Goal: Task Accomplishment & Management: Use online tool/utility

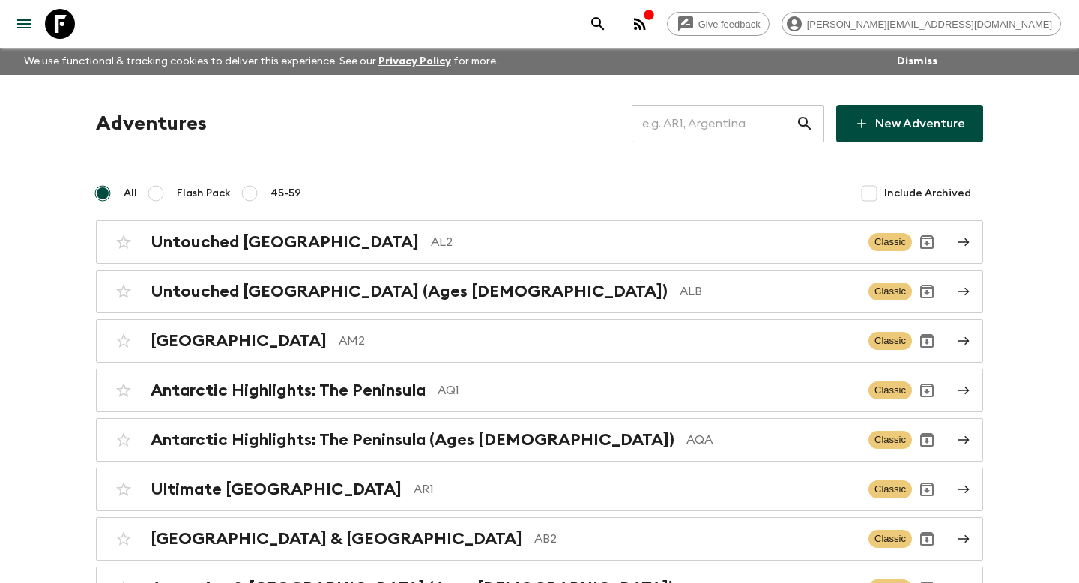
click at [696, 141] on input "text" at bounding box center [714, 124] width 164 height 42
click at [689, 134] on input "text" at bounding box center [714, 124] width 164 height 42
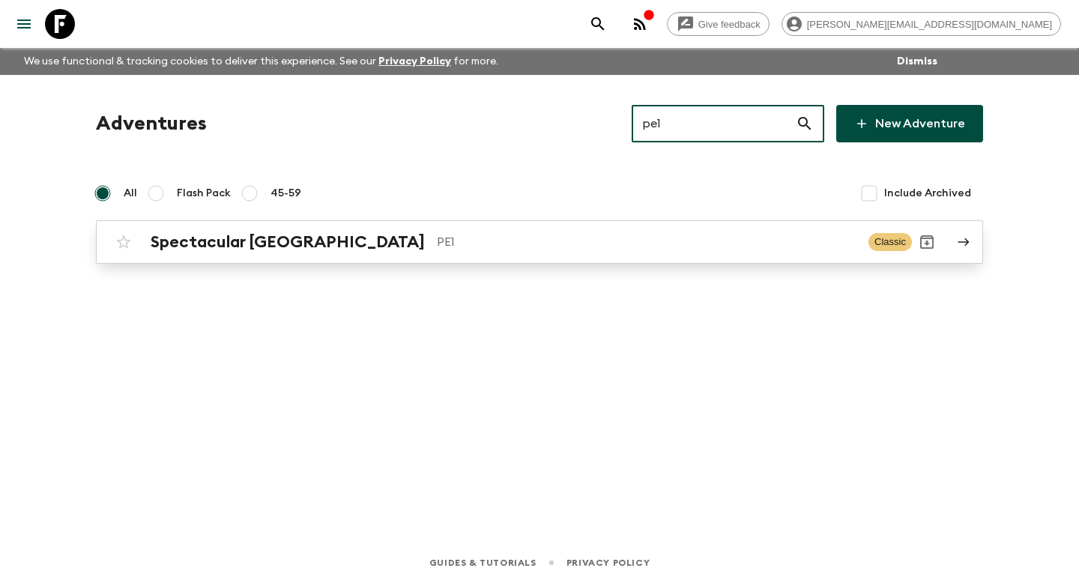
type input "pe1"
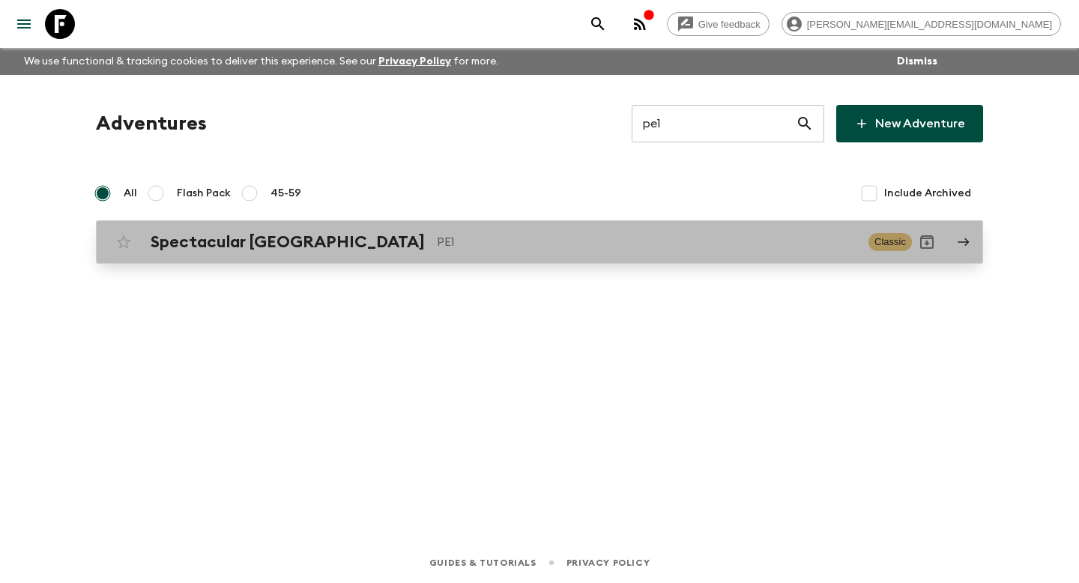
click at [531, 243] on p "PE1" at bounding box center [647, 242] width 420 height 18
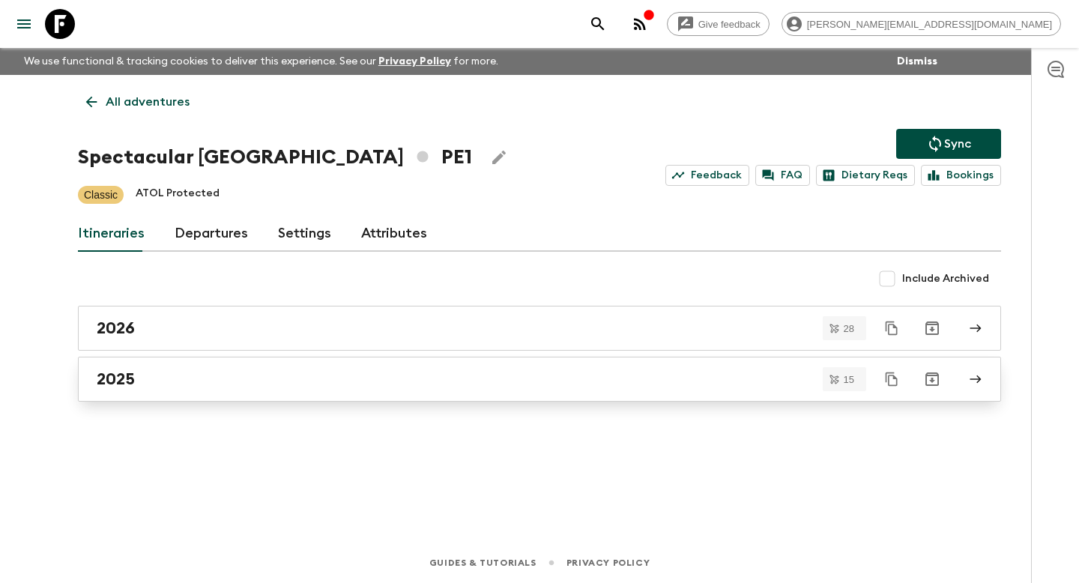
click at [396, 388] on div "2025" at bounding box center [525, 379] width 857 height 19
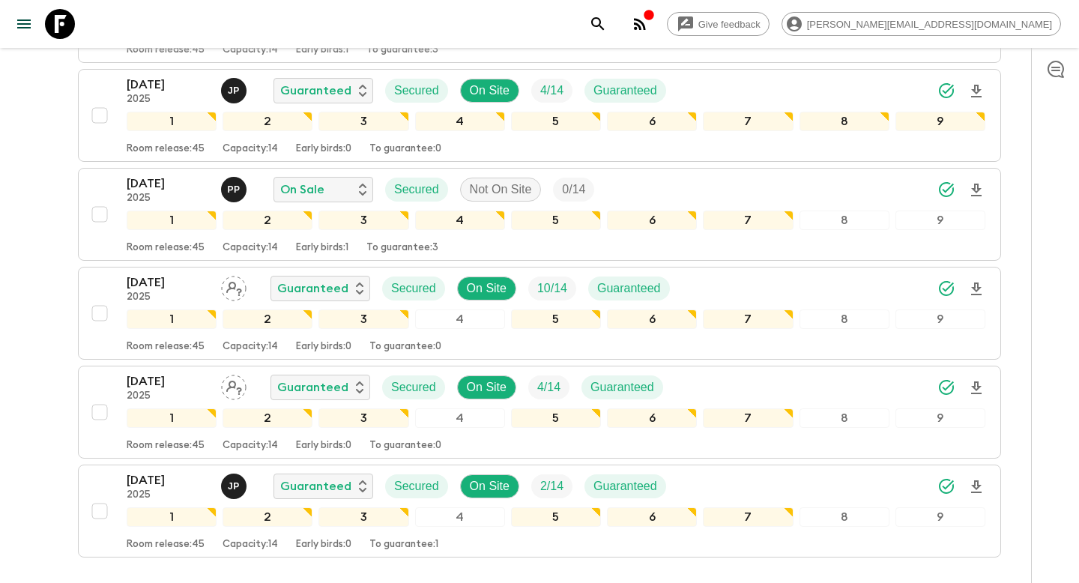
scroll to position [1351, 0]
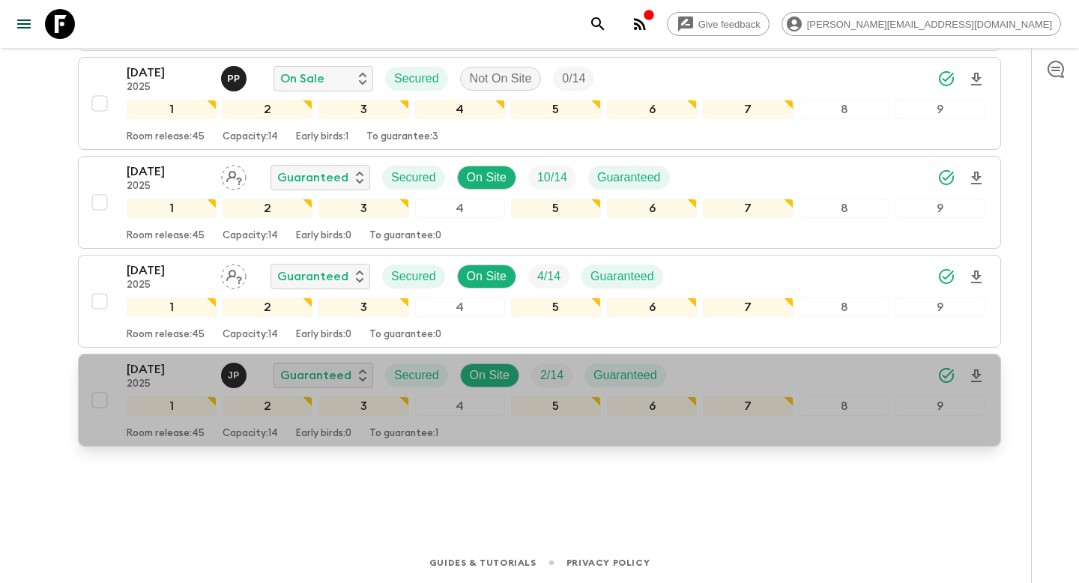
click at [417, 437] on p "To guarantee: 1" at bounding box center [404, 434] width 69 height 12
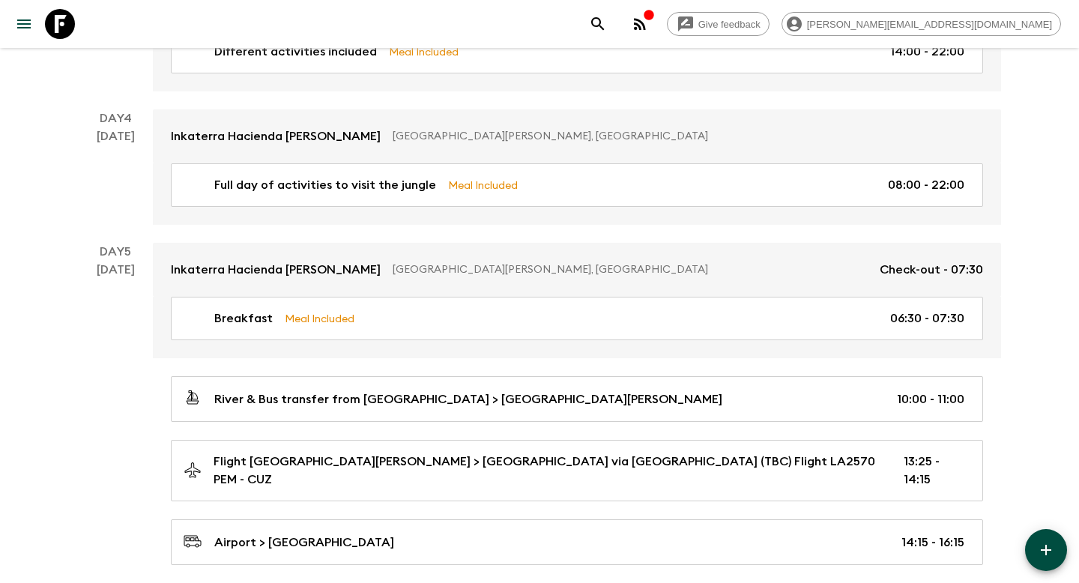
scroll to position [1255, 0]
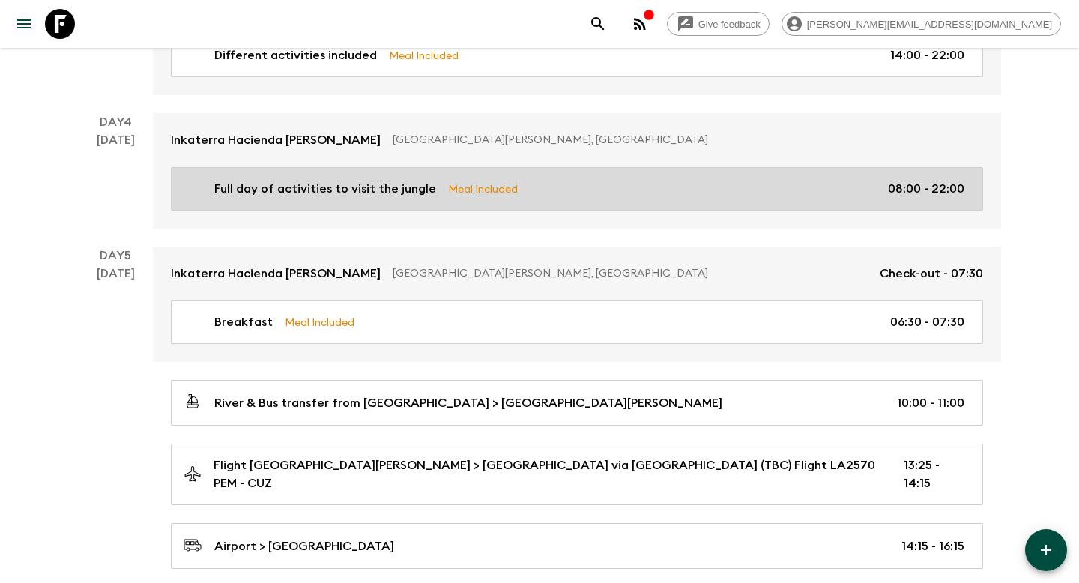
click at [536, 198] on link "Full day of activities to visit the jungle Meal Included 08:00 - 22:00" at bounding box center [577, 188] width 813 height 43
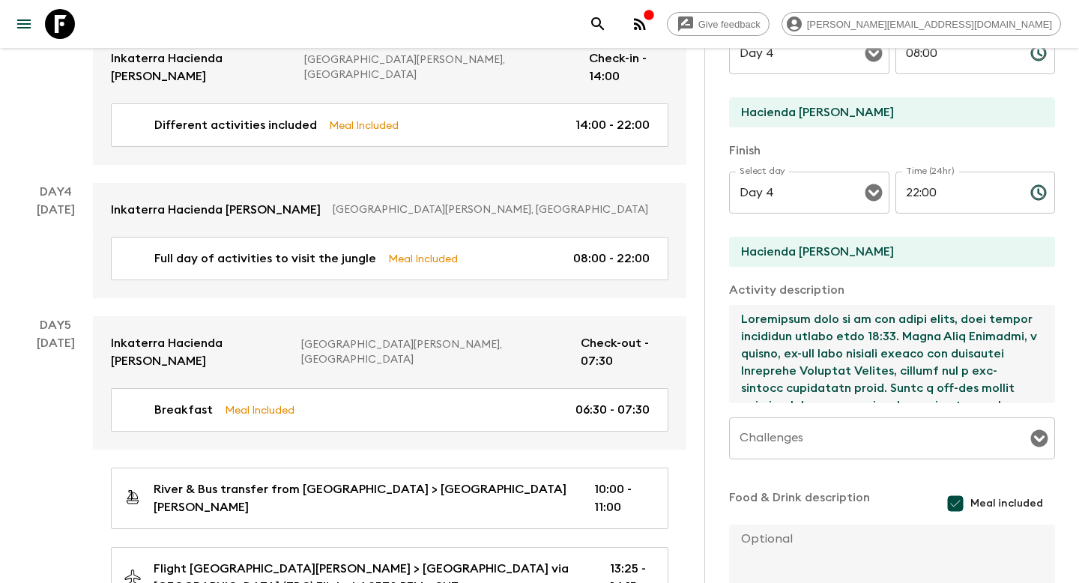
drag, startPoint x: 1027, startPoint y: 389, endPoint x: 934, endPoint y: 277, distance: 145.3
click at [935, 277] on div "Activity Title Full day of activities to visit the jungle Show as activity on w…" at bounding box center [892, 239] width 326 height 772
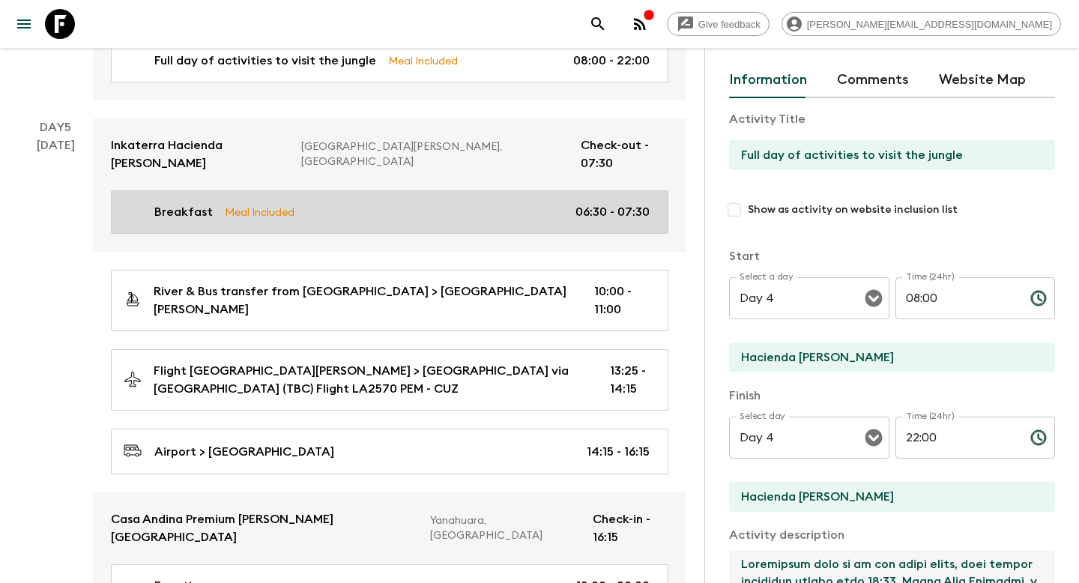
scroll to position [1453, 0]
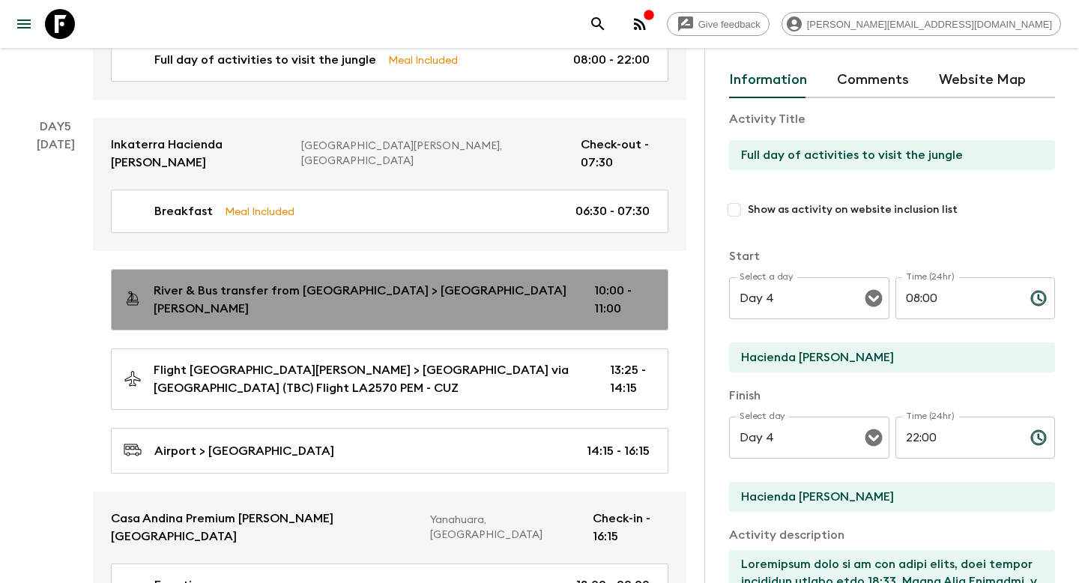
click at [525, 269] on link "River & Bus transfer from [GEOGRAPHIC_DATA] > [GEOGRAPHIC_DATA][PERSON_NAME] 10…" at bounding box center [390, 299] width 558 height 61
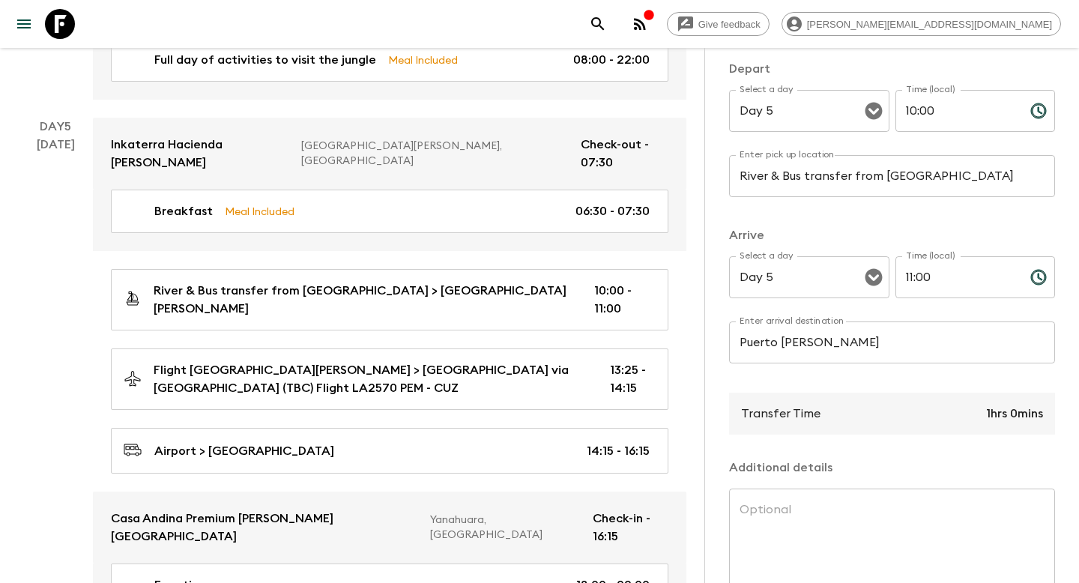
scroll to position [283, 0]
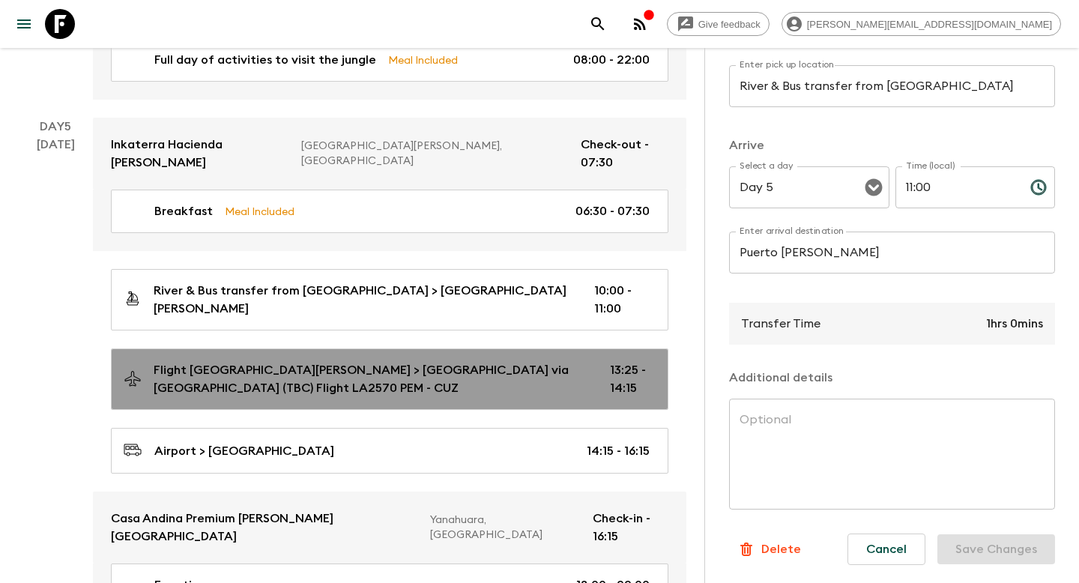
click at [610, 361] on p "13:25 - 14:15" at bounding box center [630, 379] width 40 height 36
type input "Flight [GEOGRAPHIC_DATA][PERSON_NAME]"
type input "Cusco via [GEOGRAPHIC_DATA] (TBC) Flight LA2570 PEM - CUZ"
type input "13:25"
type input "14:15"
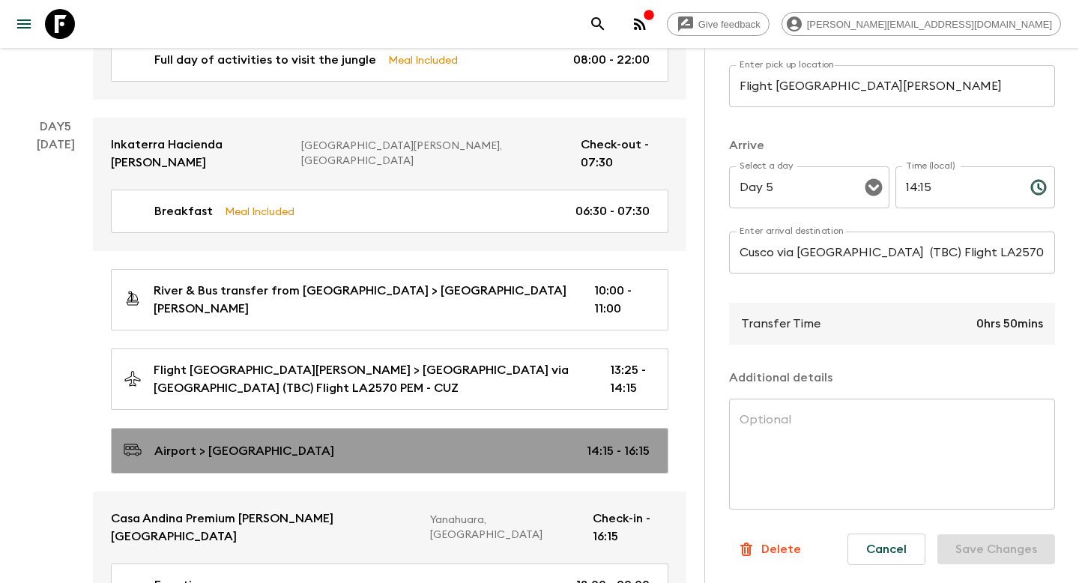
click at [557, 428] on link "Airport > [GEOGRAPHIC_DATA] 14:15 - 16:15" at bounding box center [390, 451] width 558 height 46
type input "Airport"
type input "[GEOGRAPHIC_DATA]"
type input "14:15"
type input "16:15"
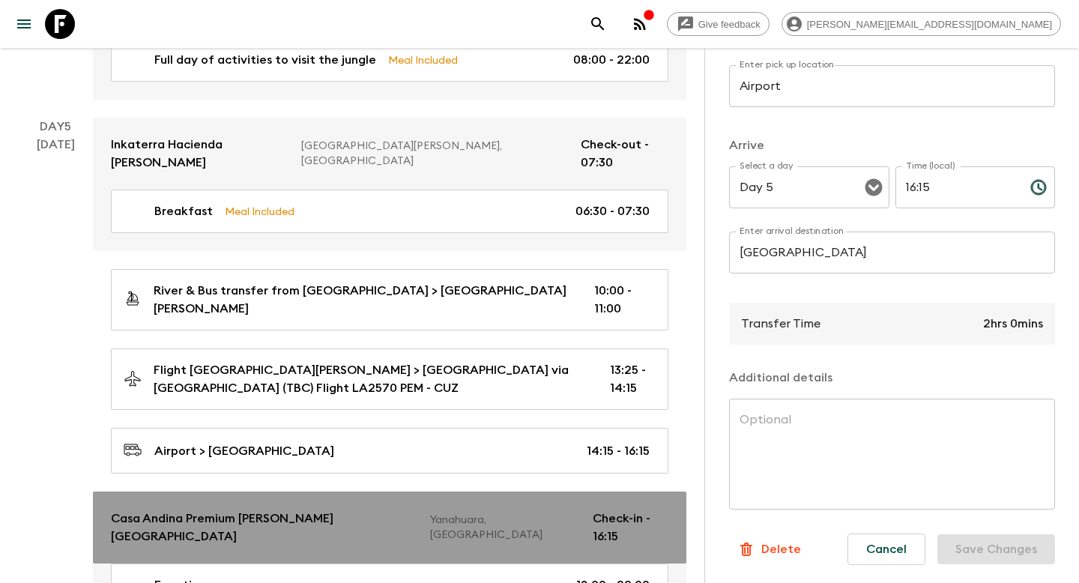
click at [540, 492] on link "Casa Andina Premium [PERSON_NAME][GEOGRAPHIC_DATA], [GEOGRAPHIC_DATA] Check-in …" at bounding box center [390, 528] width 594 height 72
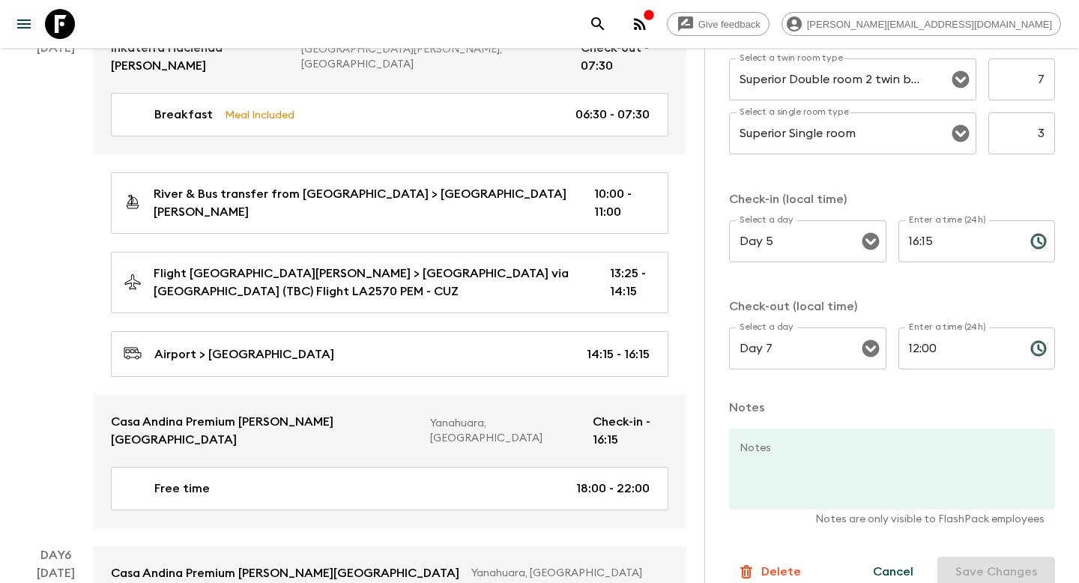
scroll to position [544, 0]
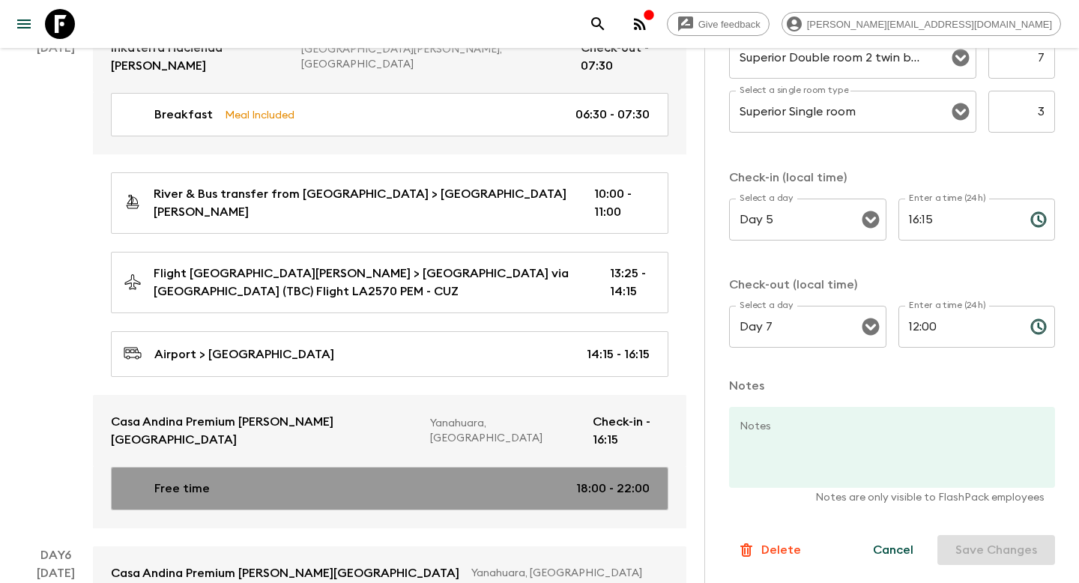
click at [543, 480] on div "Free time 18:00 - 22:00" at bounding box center [387, 489] width 526 height 18
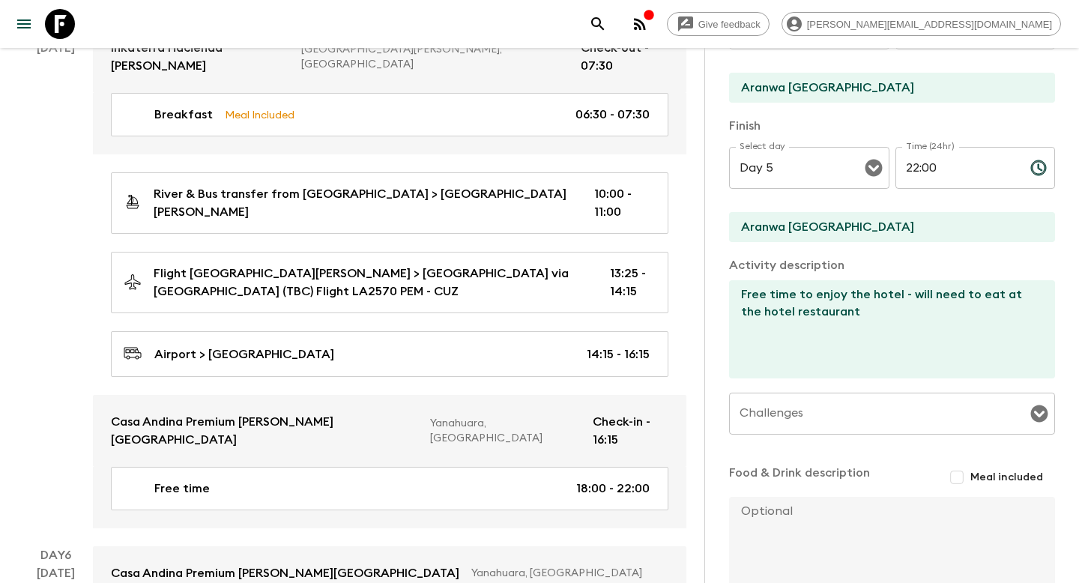
scroll to position [1575, 0]
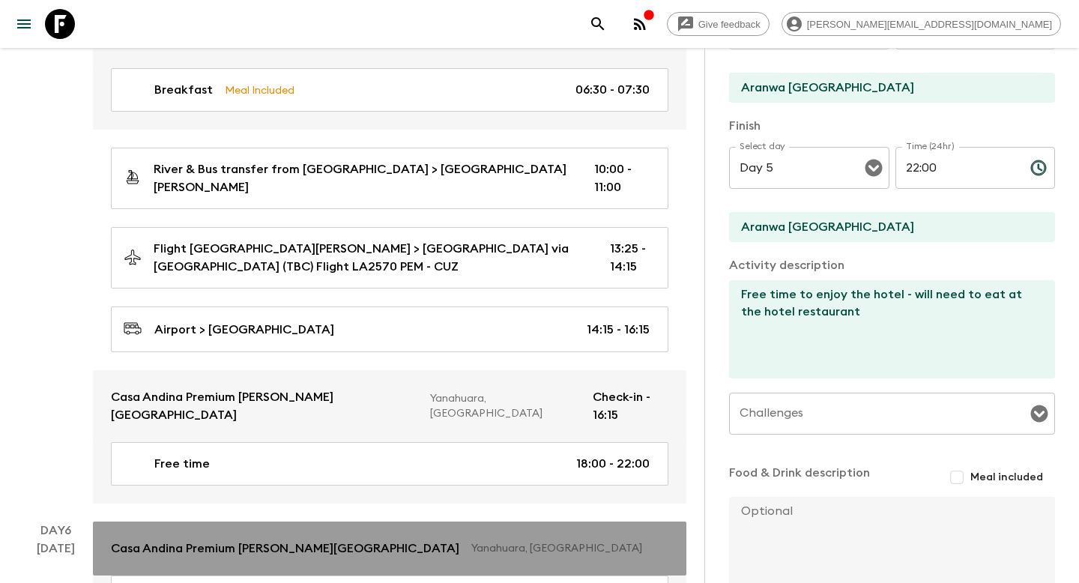
click at [586, 522] on link "Casa Andina Premium [PERSON_NAME][GEOGRAPHIC_DATA], [GEOGRAPHIC_DATA]" at bounding box center [390, 549] width 594 height 54
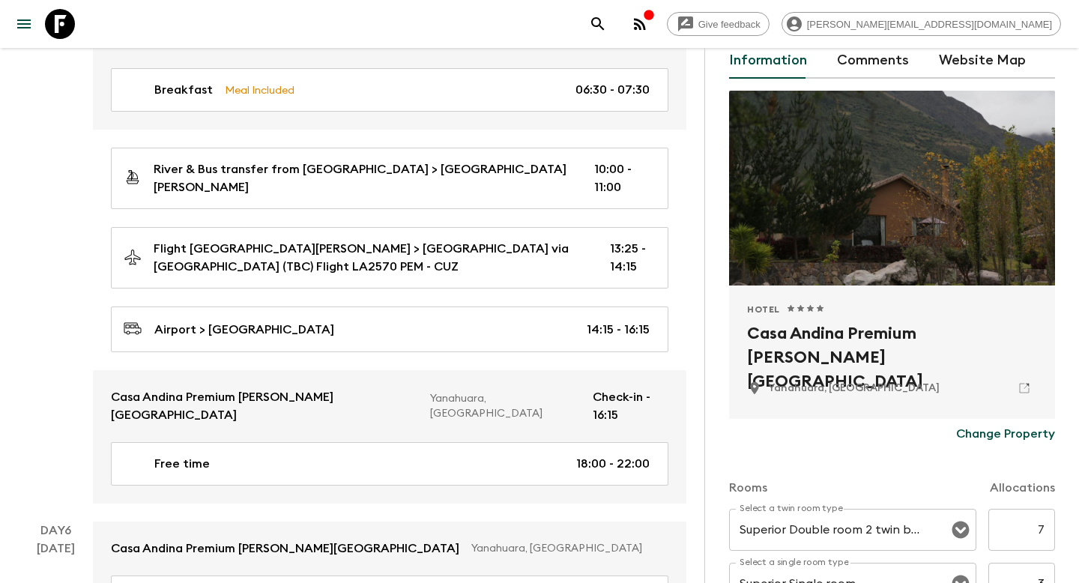
scroll to position [73, 0]
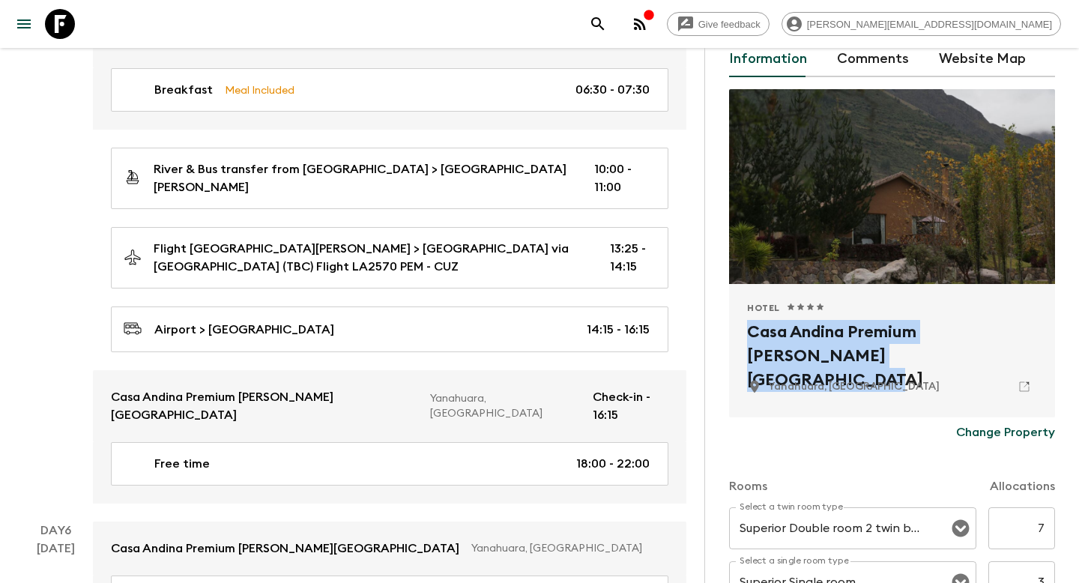
drag, startPoint x: 860, startPoint y: 358, endPoint x: 742, endPoint y: 325, distance: 122.0
click at [742, 325] on div "Hotel 1 Star 2 Stars 3 Stars 4 Stars 5 Stars Casa Andina Premium [PERSON_NAME][…" at bounding box center [892, 350] width 326 height 133
copy h2 "Casa Andina Premium [PERSON_NAME][GEOGRAPHIC_DATA]"
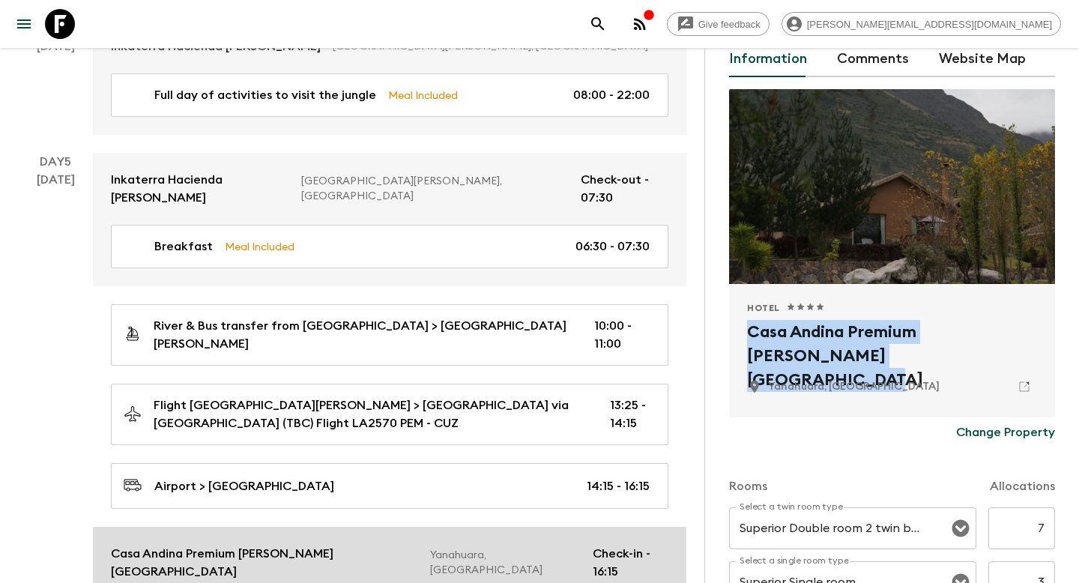
scroll to position [1420, 0]
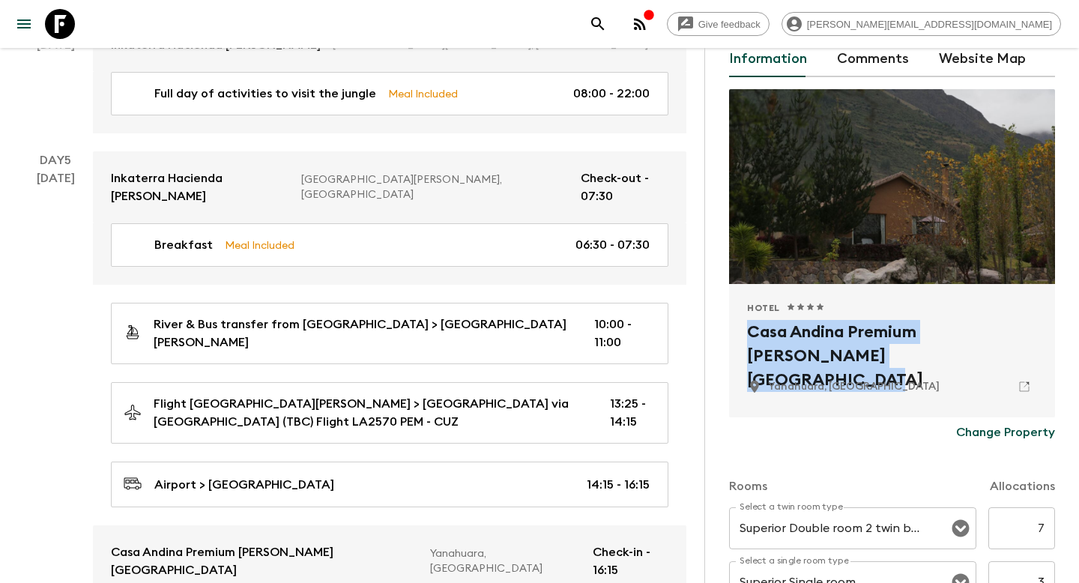
click at [49, 21] on icon at bounding box center [60, 24] width 30 height 30
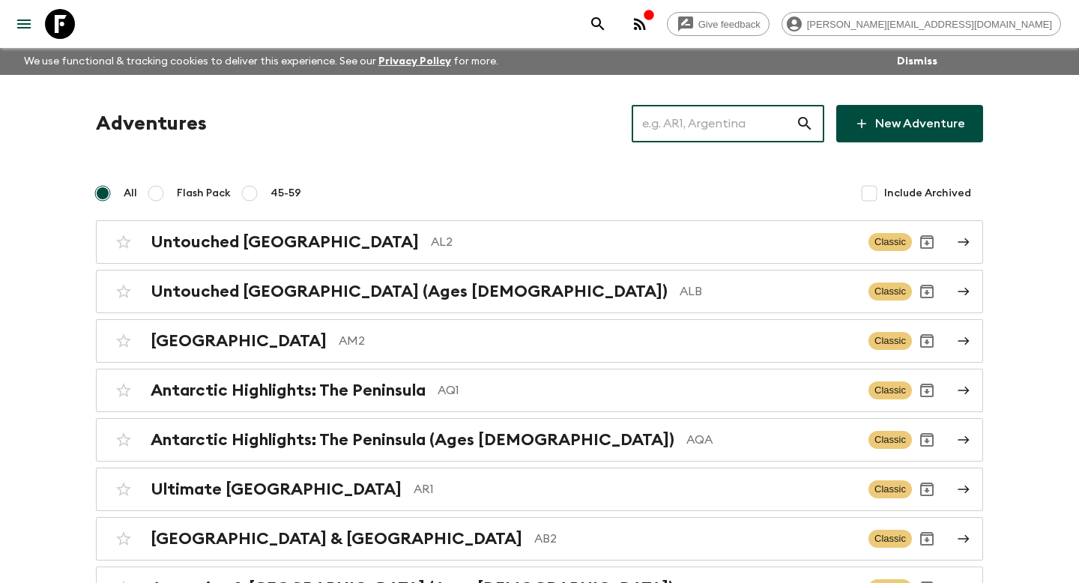
click at [720, 131] on input "text" at bounding box center [714, 124] width 164 height 42
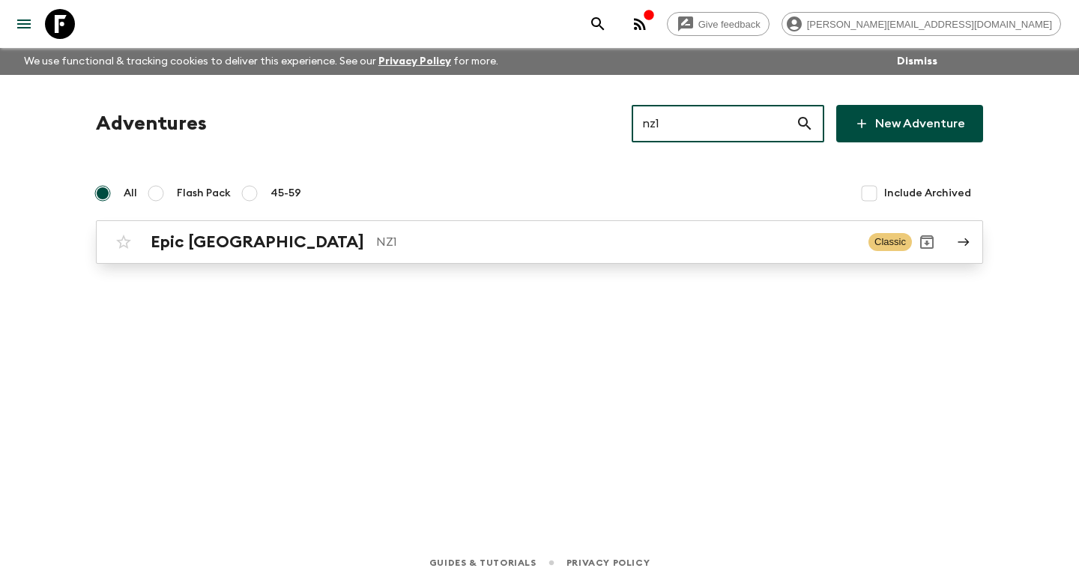
type input "nz1"
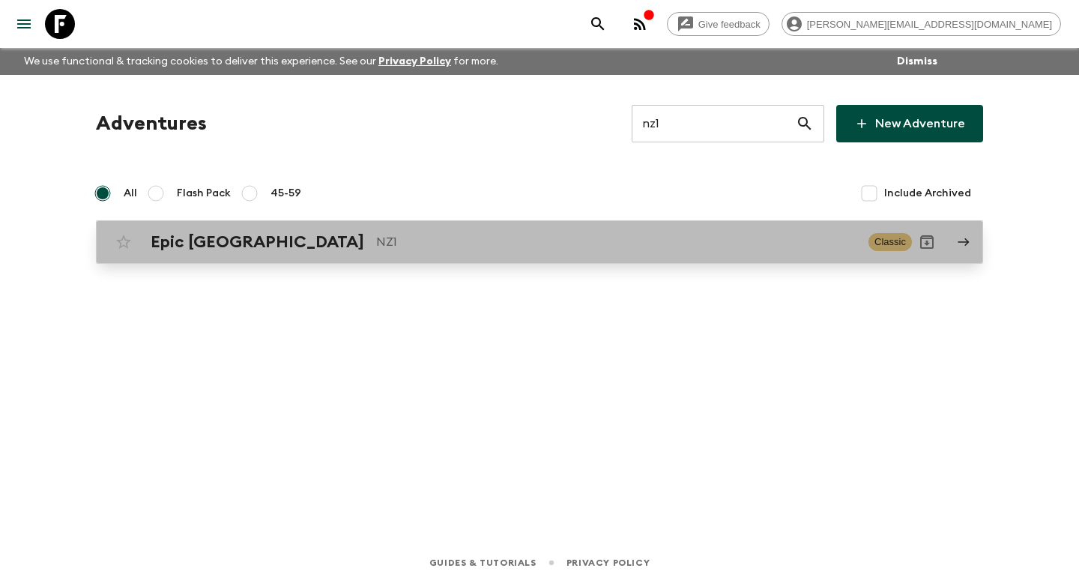
click at [601, 259] on link "Epic New Zealand NZ1 Classic" at bounding box center [539, 241] width 887 height 43
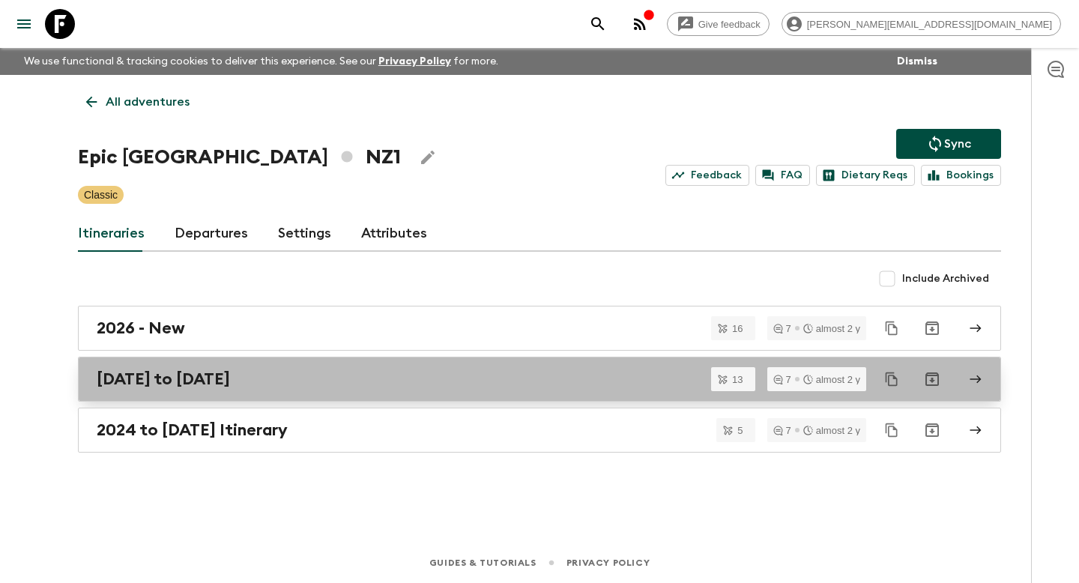
click at [402, 393] on link "[DATE] to [DATE]" at bounding box center [539, 379] width 923 height 45
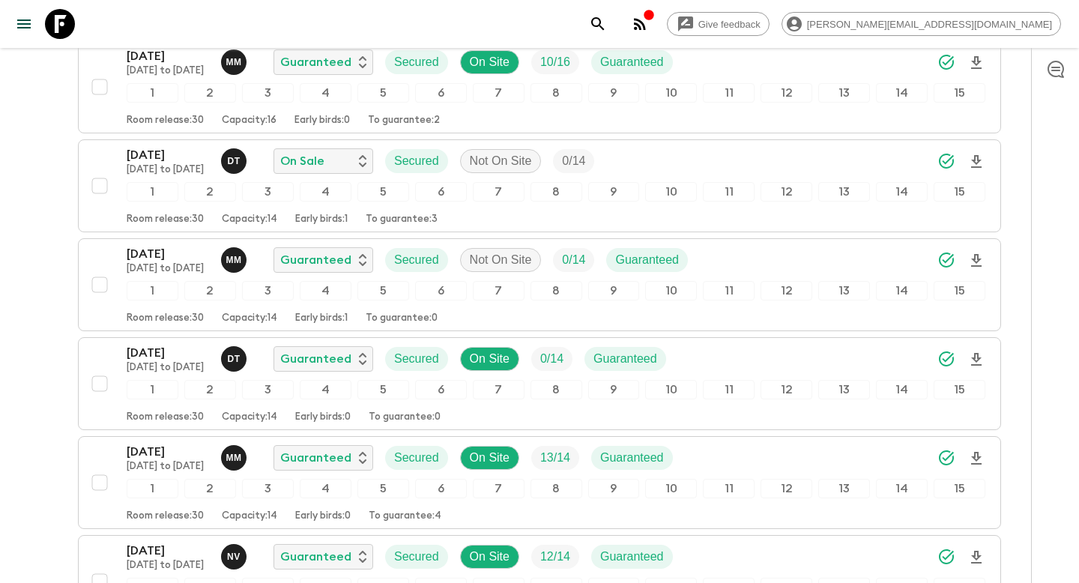
scroll to position [1088, 0]
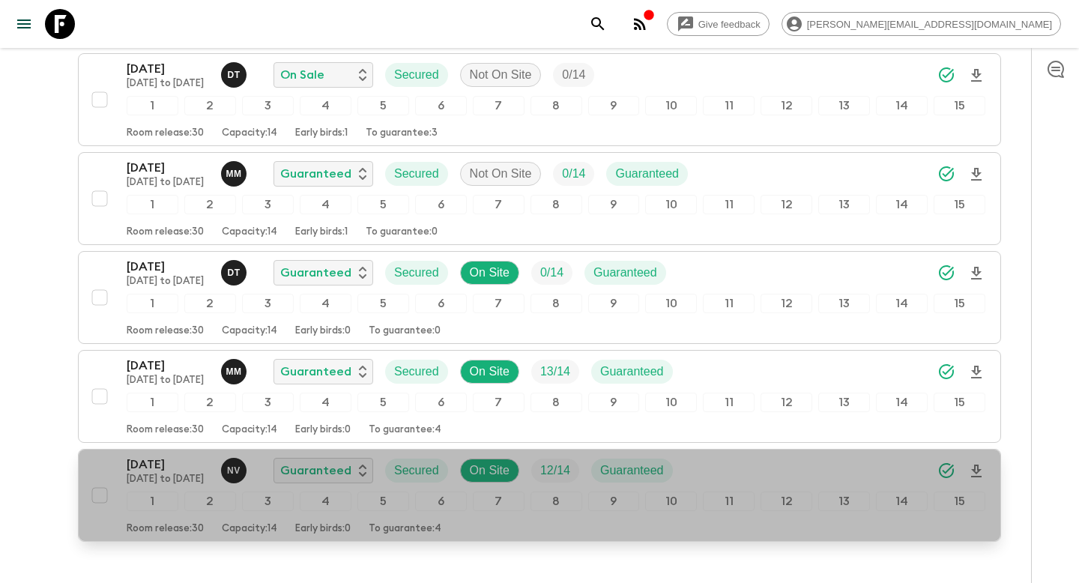
click at [388, 523] on p "To guarantee: 4" at bounding box center [405, 529] width 73 height 12
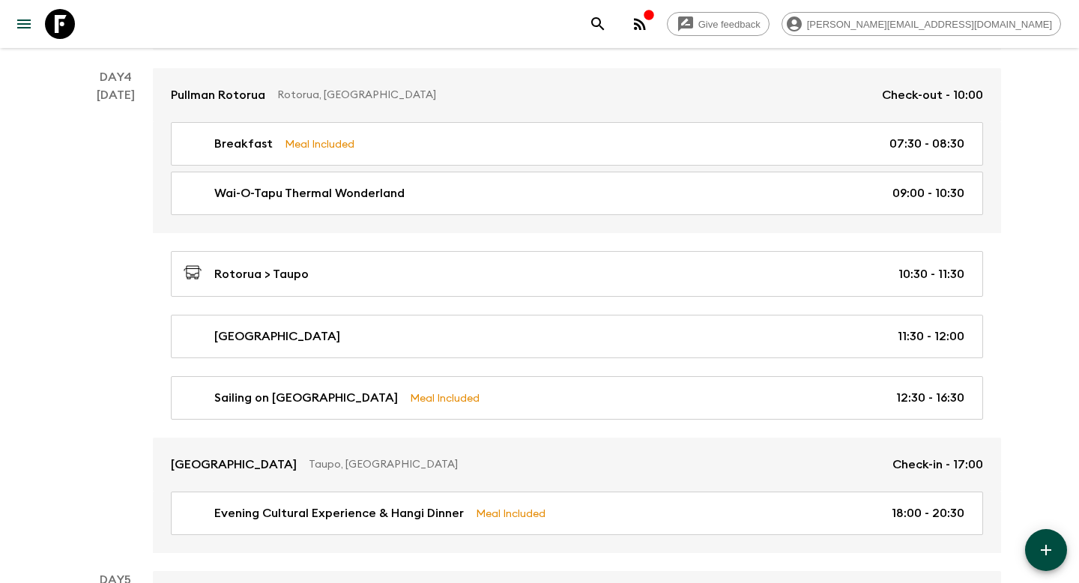
scroll to position [1172, 0]
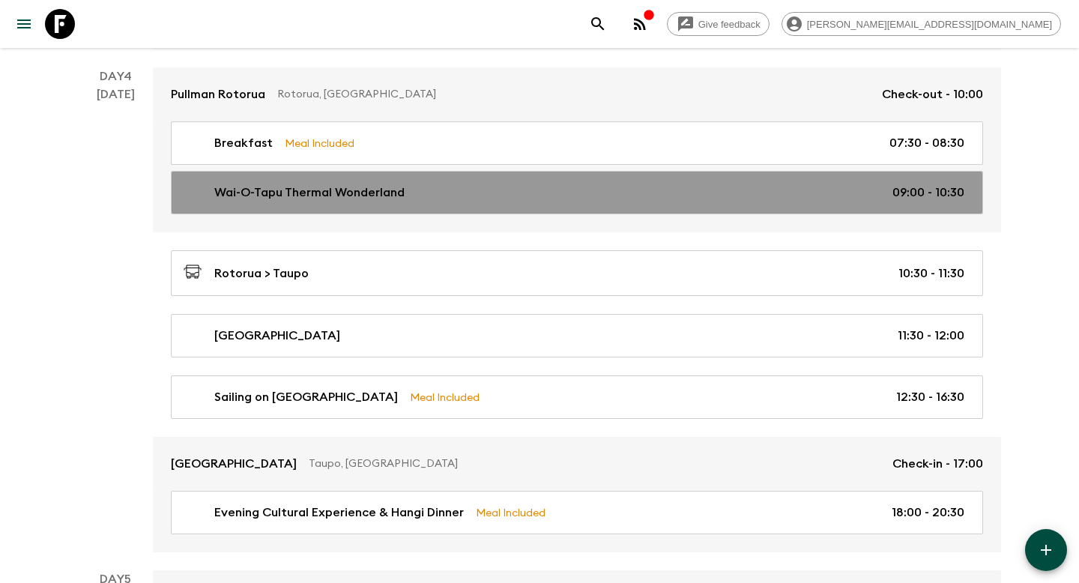
click at [600, 192] on div "Wai-O-Tapu Thermal Wonderland 09:00 - 10:30" at bounding box center [574, 193] width 781 height 18
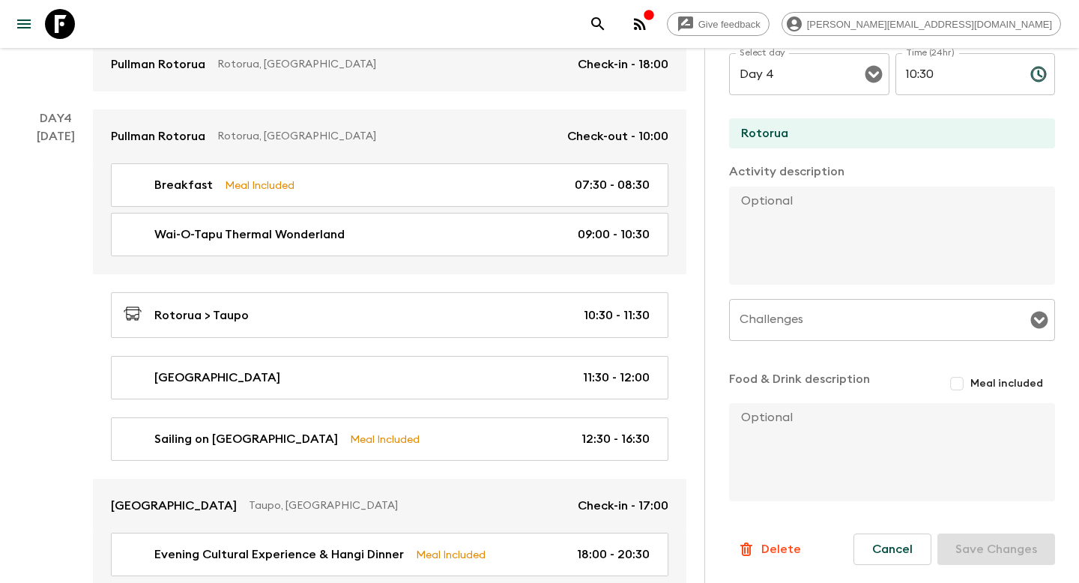
scroll to position [1148, 0]
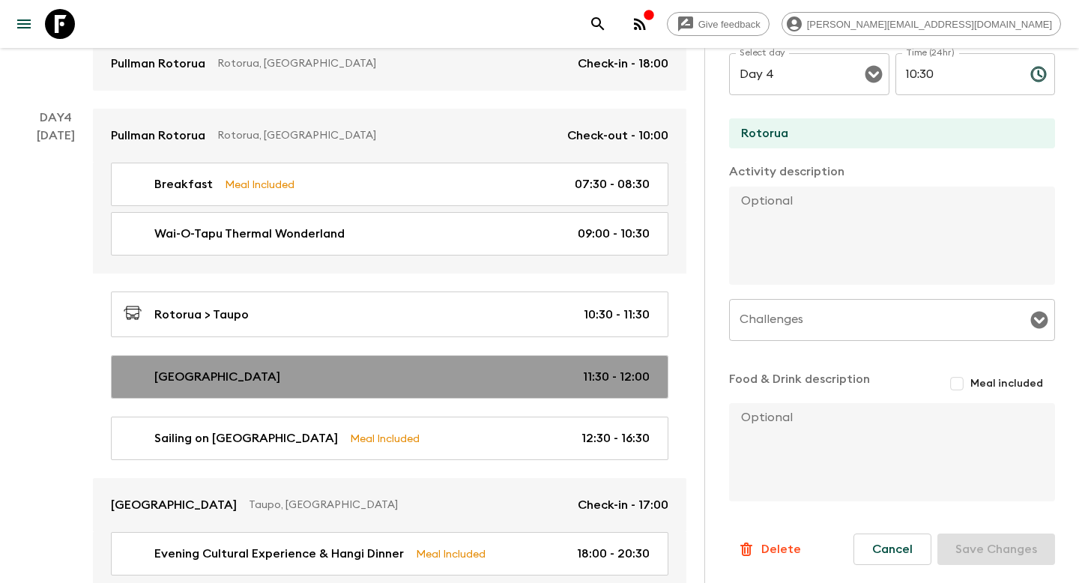
click at [597, 379] on p "11:30 - 12:00" at bounding box center [616, 377] width 67 height 18
type input "[GEOGRAPHIC_DATA]"
type input "Taupo"
type input "11:30"
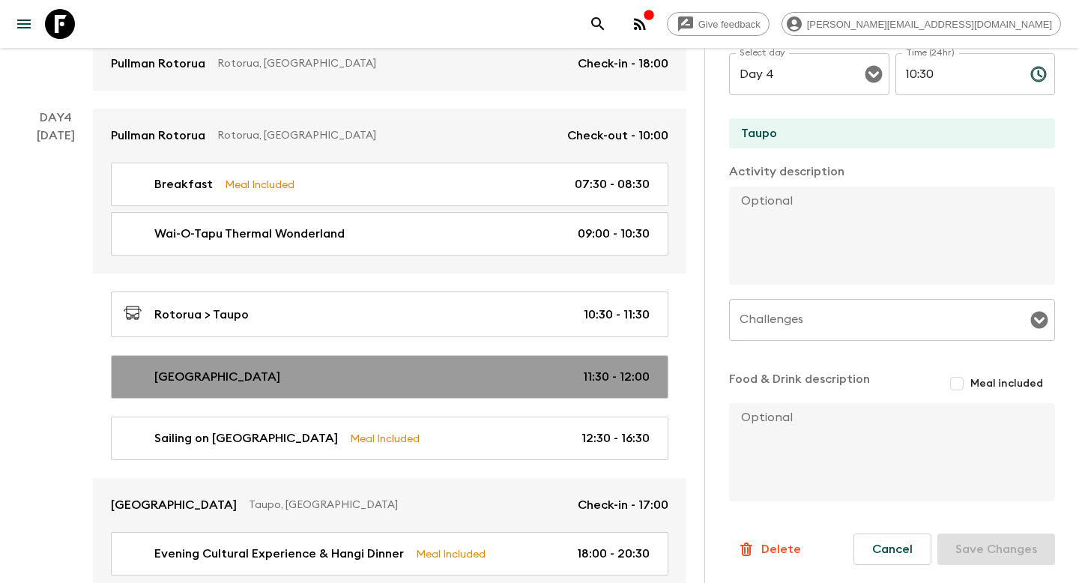
type input "12:00"
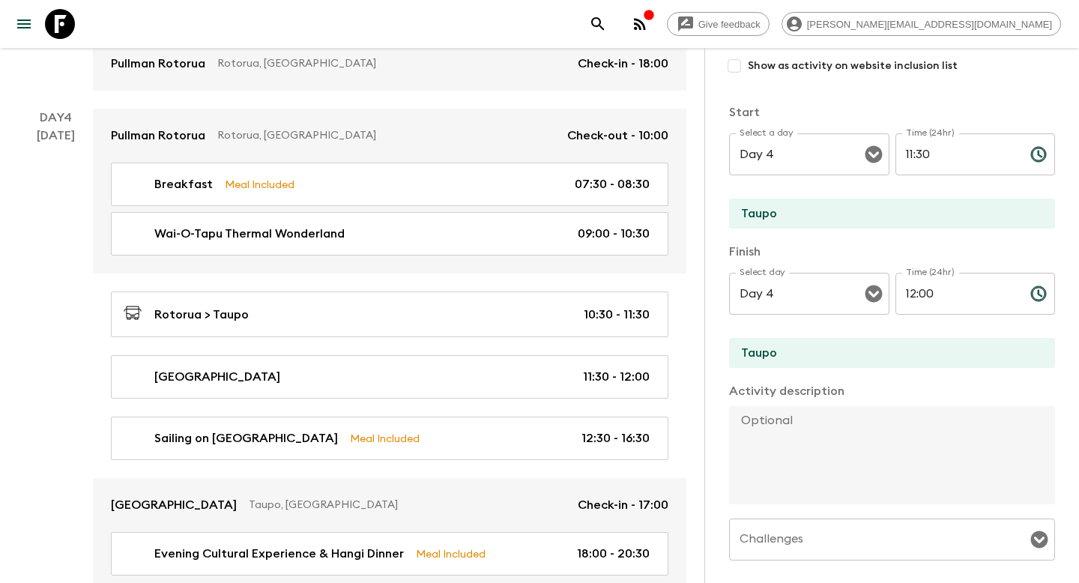
scroll to position [209, 0]
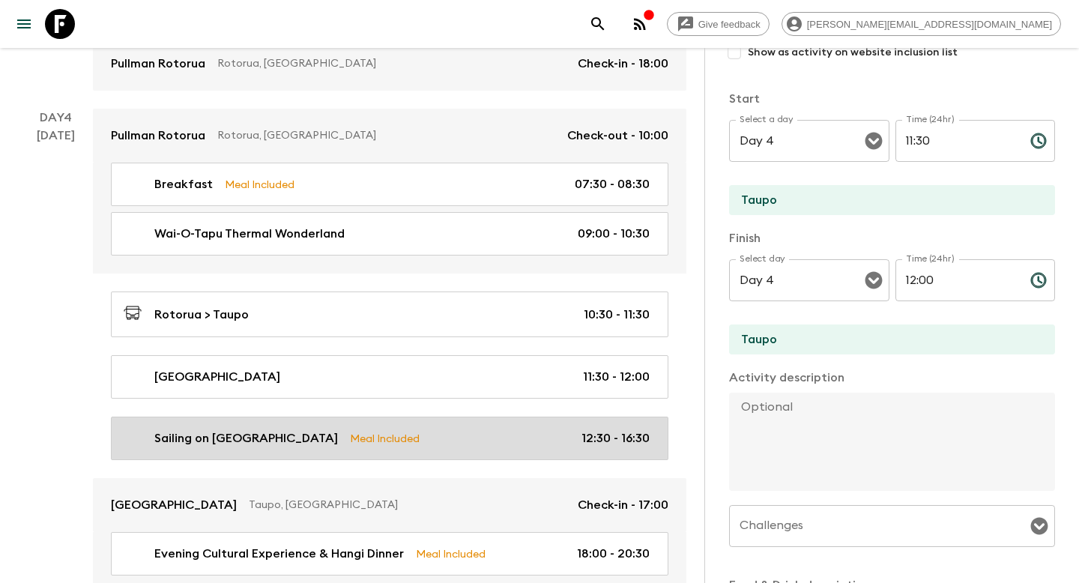
click at [536, 438] on div "Sailing on Lake Taupo Meal Included 12:30 - 16:30" at bounding box center [387, 438] width 526 height 18
type input "Sailing on [GEOGRAPHIC_DATA]"
type input "Lake Taupo"
checkbox input "true"
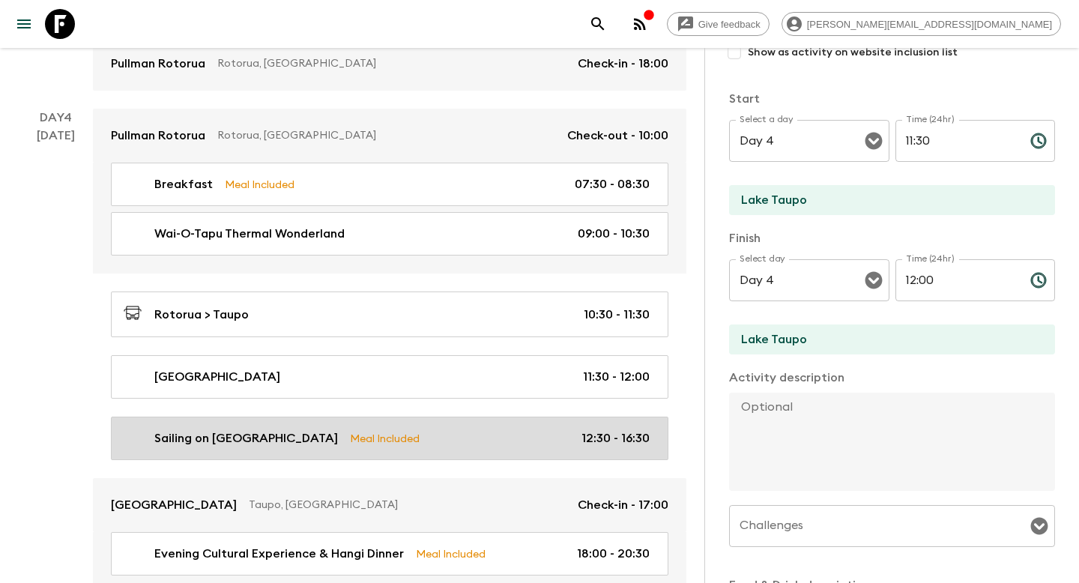
type input "12:30"
type input "16:30"
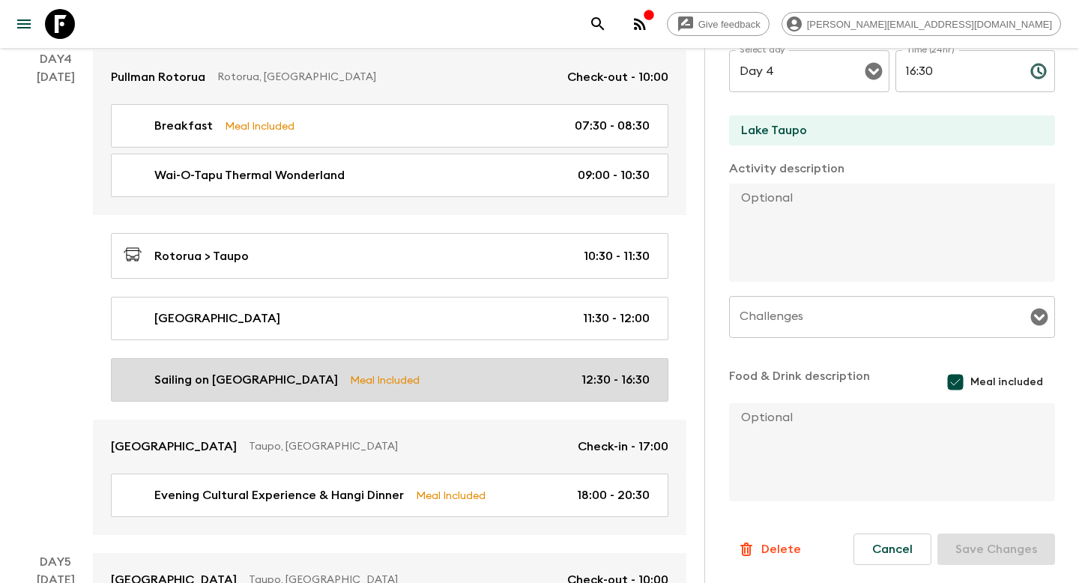
scroll to position [1208, 0]
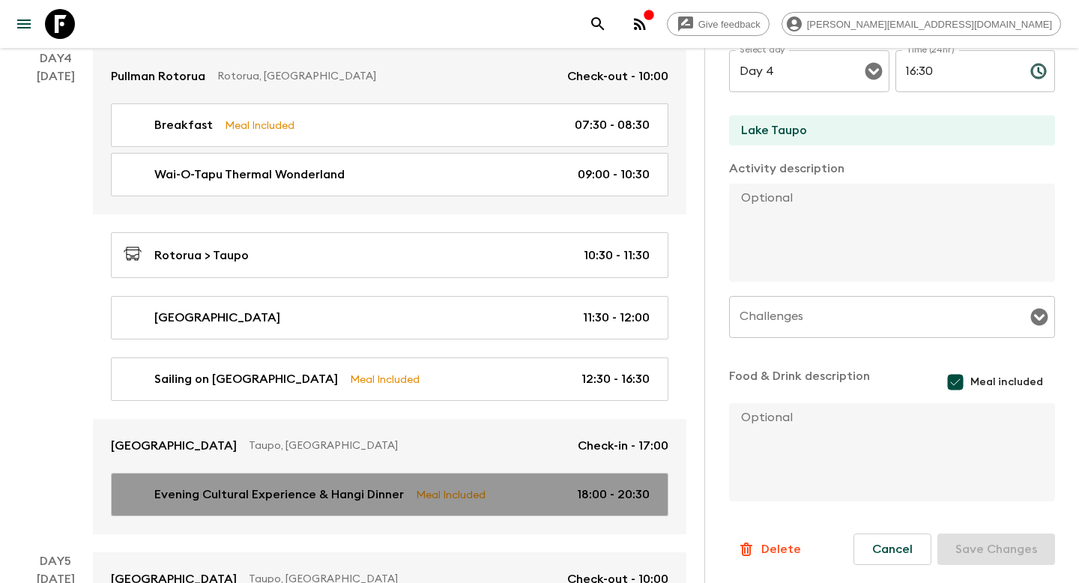
click at [483, 481] on link "Evening Cultural Experience & Hangi Dinner Meal Included 18:00 - 20:30" at bounding box center [390, 494] width 558 height 43
type input "Evening Cultural Experience & Hangi Dinner"
type input "18:00"
type input "20:30"
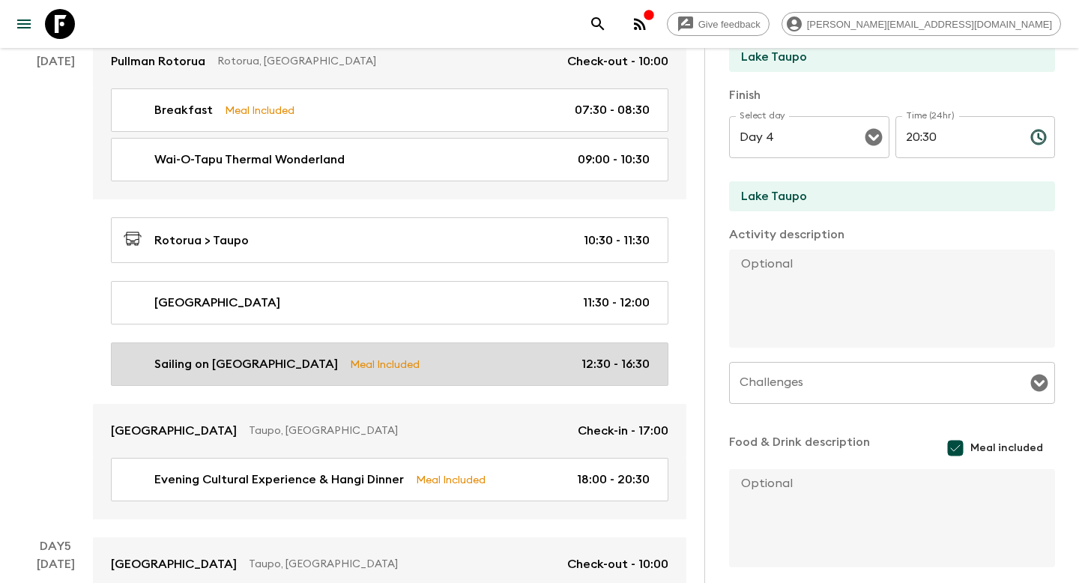
scroll to position [1217, 0]
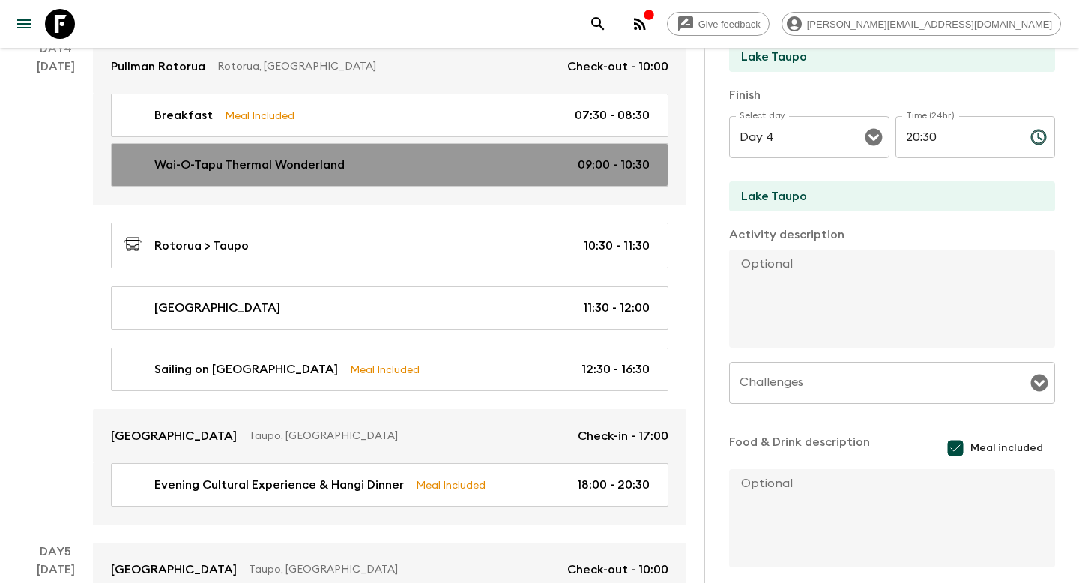
click at [565, 162] on div "Wai-O-Tapu Thermal Wonderland 09:00 - 10:30" at bounding box center [387, 165] width 526 height 18
type input "Wai-O-Tapu Thermal Wonderland"
type input "Rotorua"
checkbox input "false"
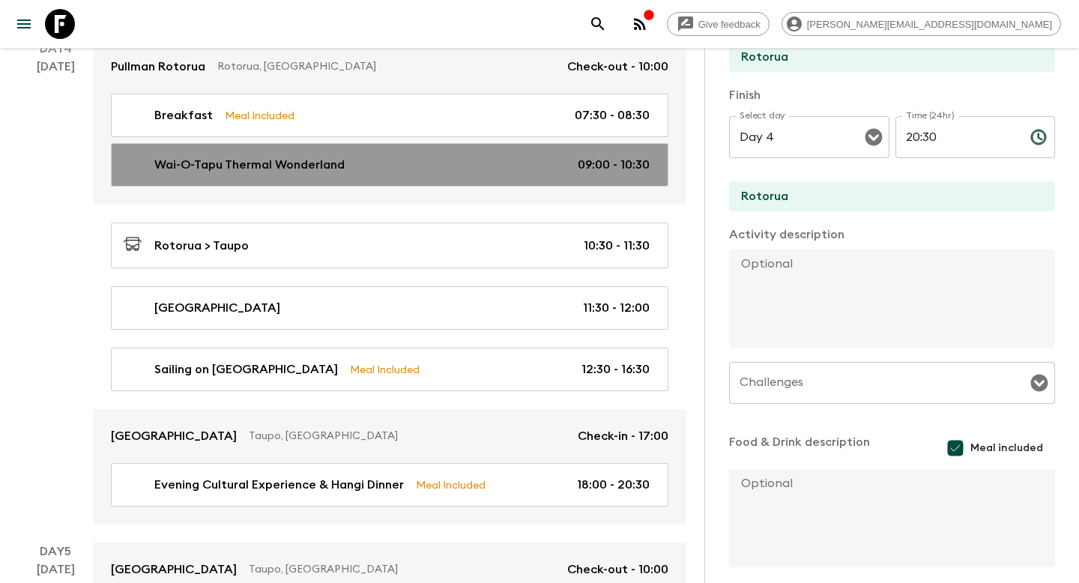
type input "09:00"
type input "10:30"
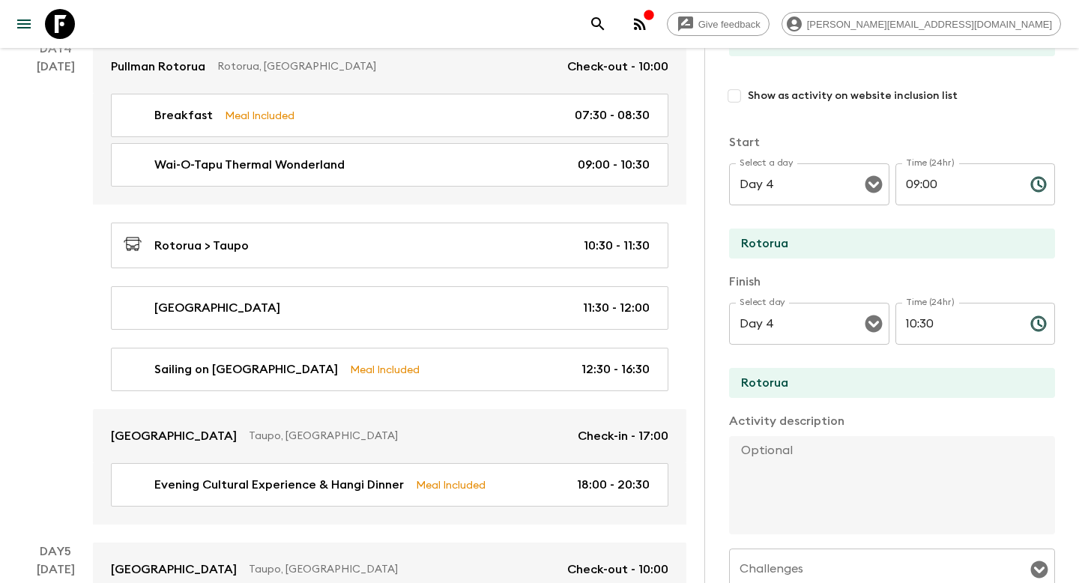
scroll to position [83, 0]
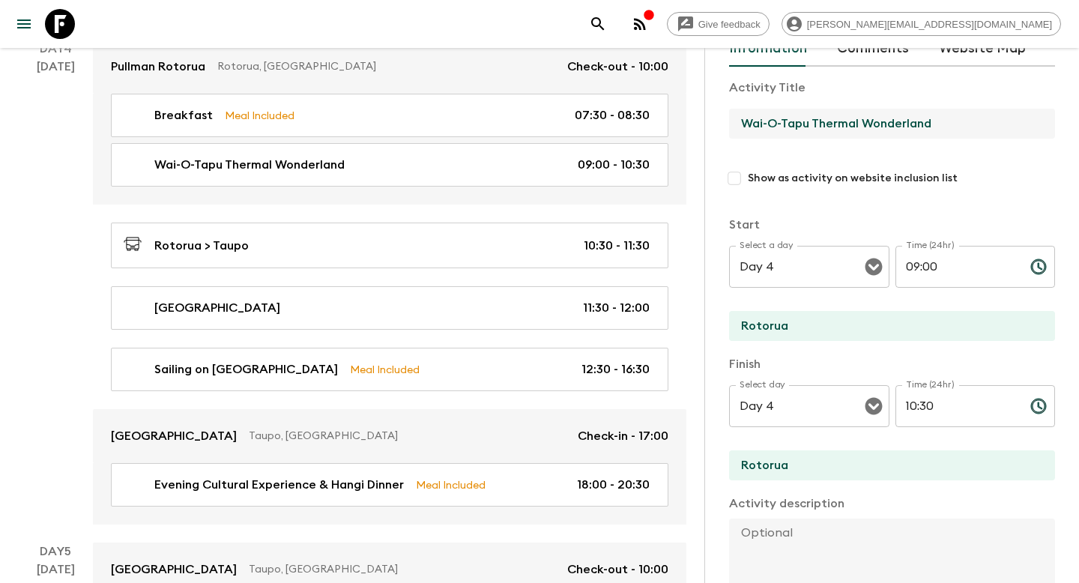
drag, startPoint x: 937, startPoint y: 121, endPoint x: 730, endPoint y: 124, distance: 206.9
click at [730, 124] on input "Wai-O-Tapu Thermal Wonderland" at bounding box center [886, 124] width 314 height 30
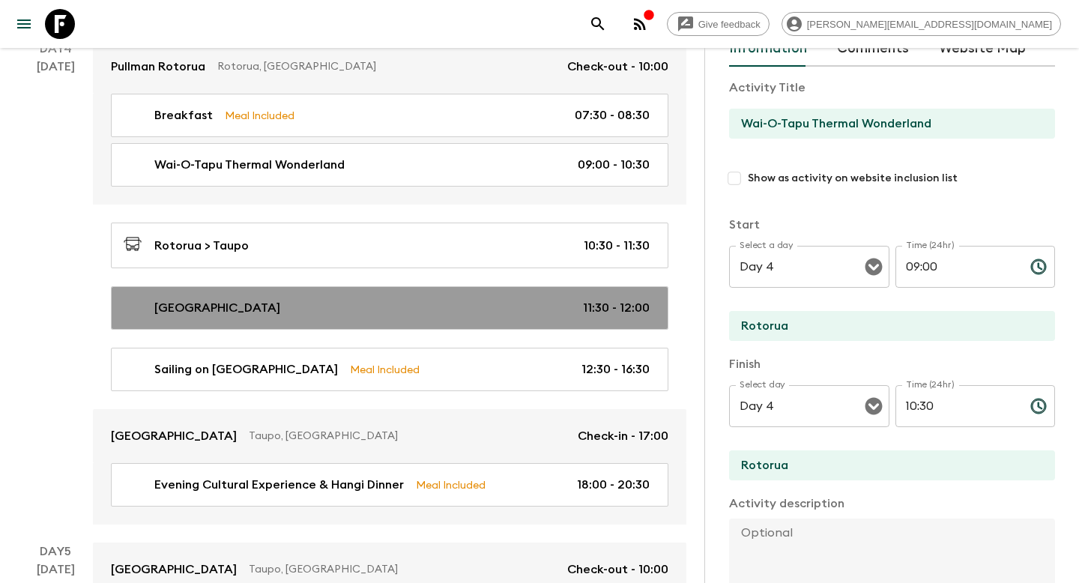
click at [576, 311] on div "[GEOGRAPHIC_DATA] 11:30 - 12:00" at bounding box center [387, 308] width 526 height 18
type input "[GEOGRAPHIC_DATA]"
type input "Taupo"
type input "11:30"
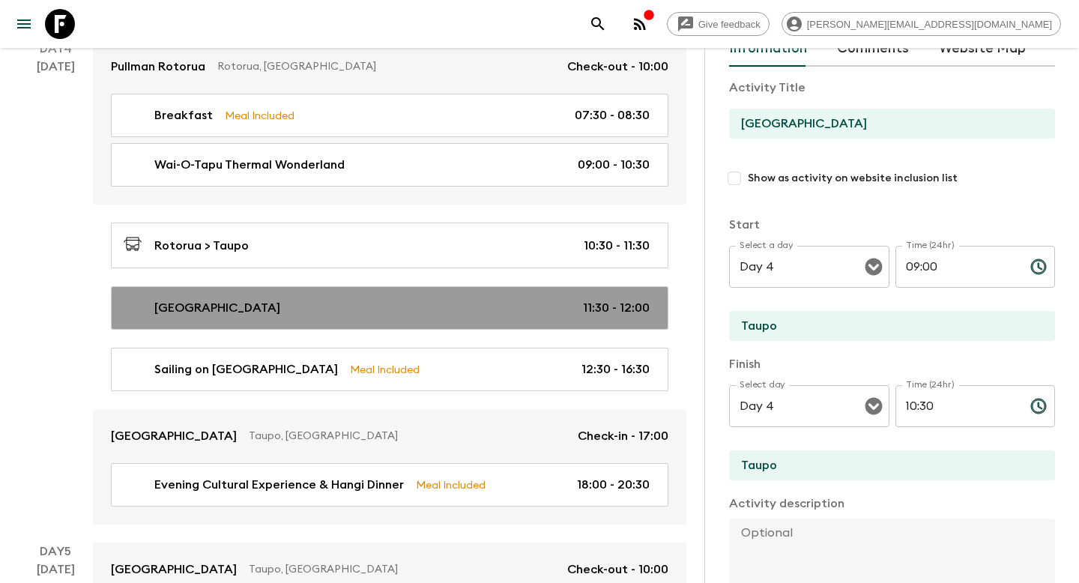
type input "12:00"
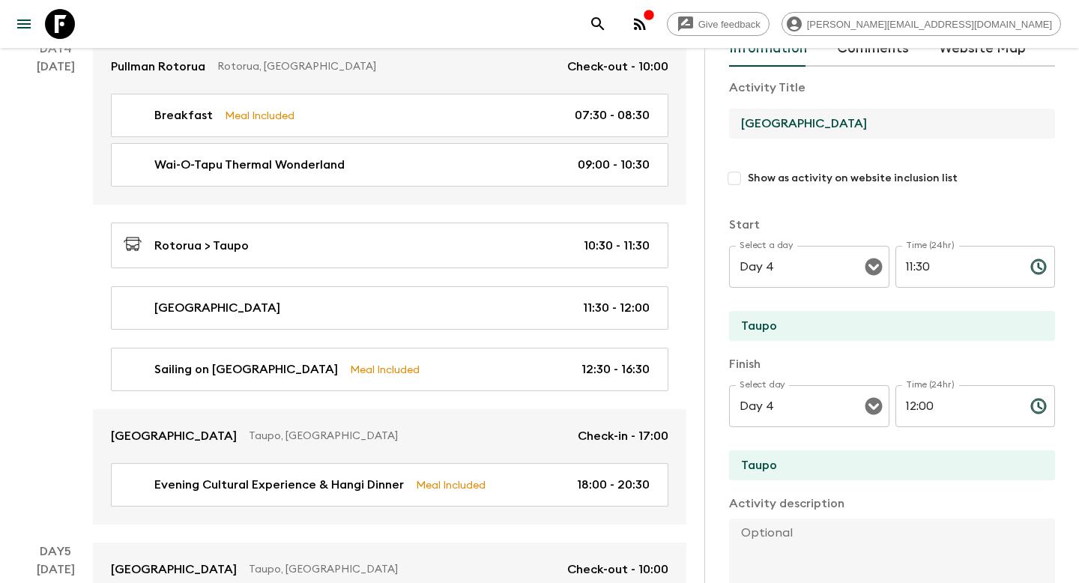
drag, startPoint x: 819, startPoint y: 119, endPoint x: 729, endPoint y: 118, distance: 90.0
click at [729, 118] on div "Activity Information Comments Website Map Activity Title Huka Falls Show as act…" at bounding box center [892, 339] width 375 height 583
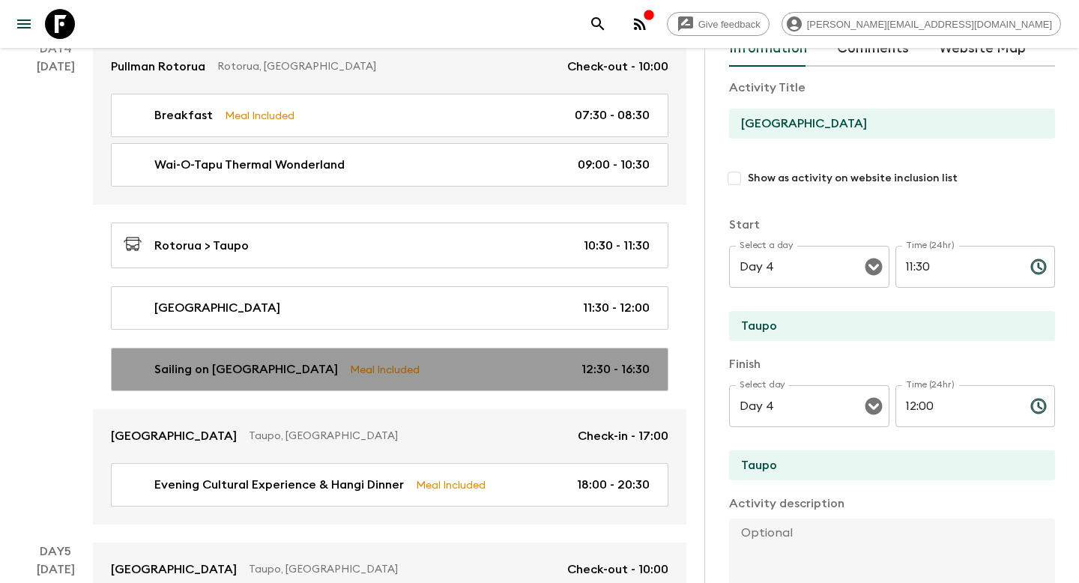
click at [512, 373] on div "Sailing on Lake Taupo Meal Included 12:30 - 16:30" at bounding box center [387, 370] width 526 height 18
type input "Sailing on [GEOGRAPHIC_DATA]"
type input "Lake Taupo"
checkbox input "true"
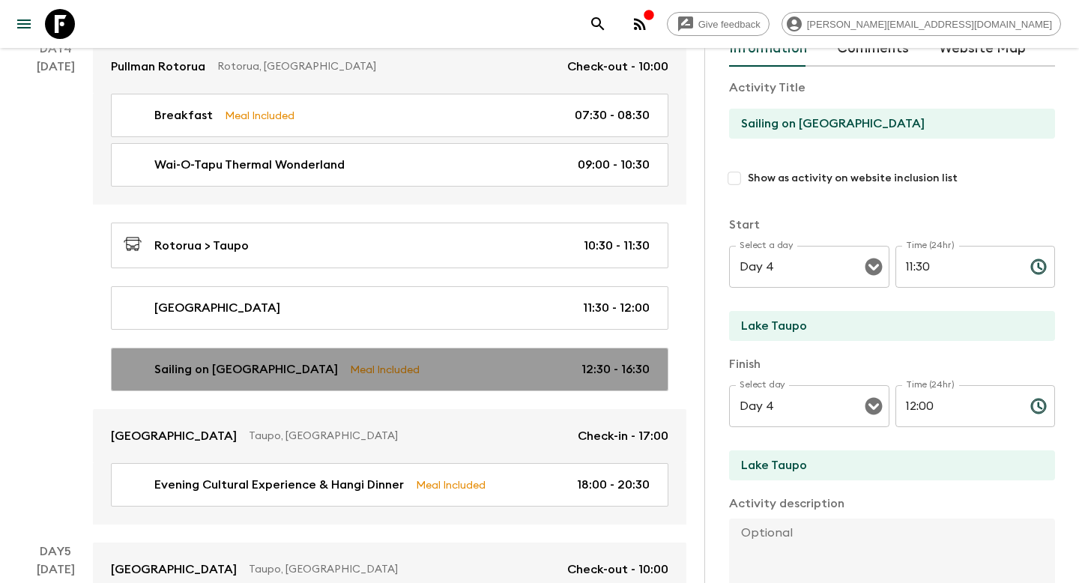
type input "12:30"
type input "16:30"
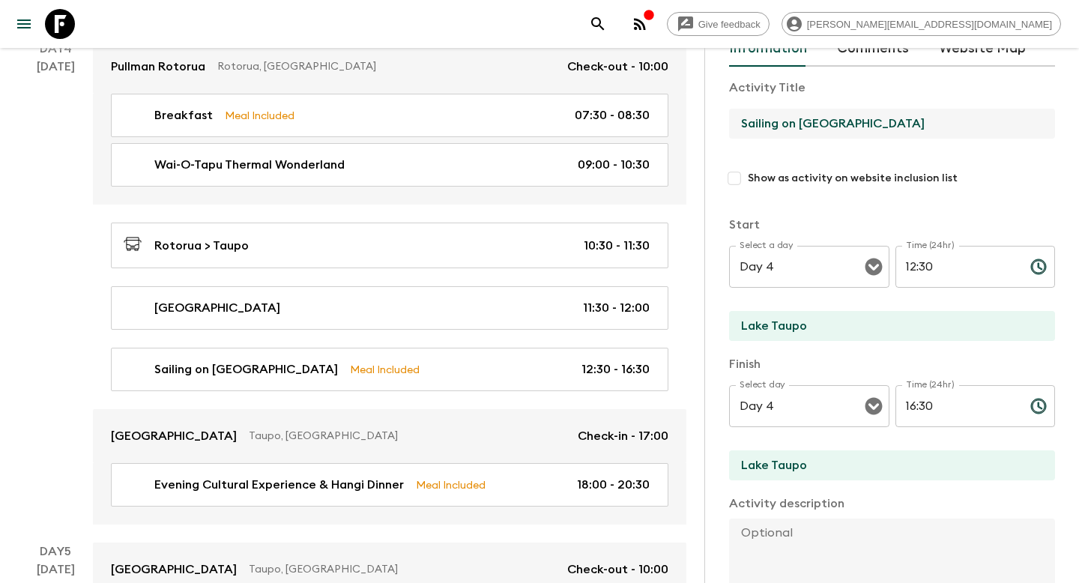
drag, startPoint x: 873, startPoint y: 131, endPoint x: 734, endPoint y: 121, distance: 139.8
click at [734, 121] on input "Sailing on [GEOGRAPHIC_DATA]" at bounding box center [886, 124] width 314 height 30
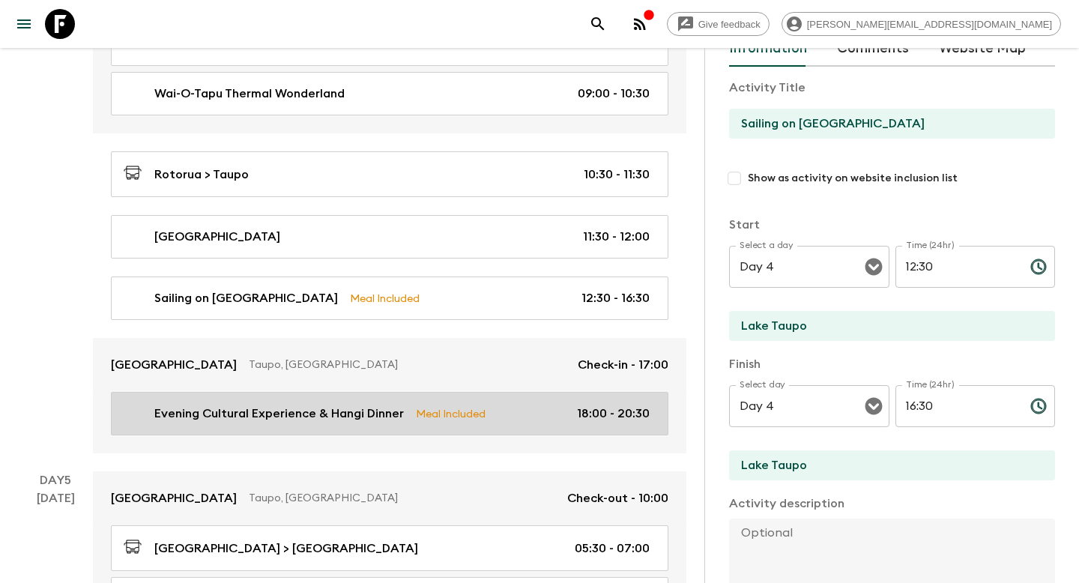
click at [334, 418] on p "Evening Cultural Experience & Hangi Dinner" at bounding box center [279, 414] width 250 height 18
type input "Evening Cultural Experience & Hangi Dinner"
type input "18:00"
type input "20:30"
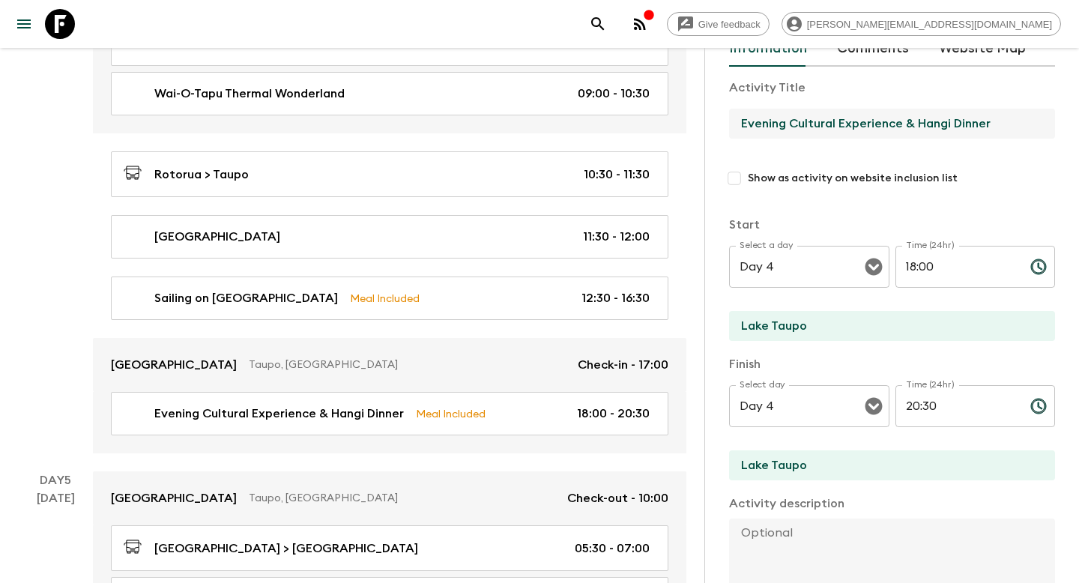
drag, startPoint x: 998, startPoint y: 125, endPoint x: 724, endPoint y: 120, distance: 274.4
click at [724, 120] on div "Activity Information Comments Website Map Activity Title Evening Cultural Exper…" at bounding box center [892, 339] width 375 height 583
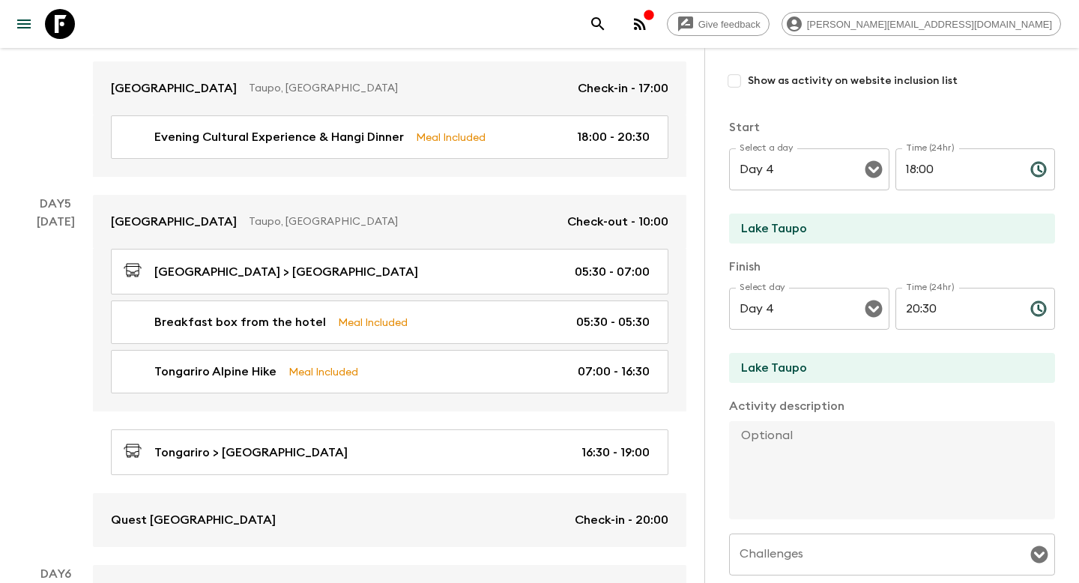
scroll to position [1571, 0]
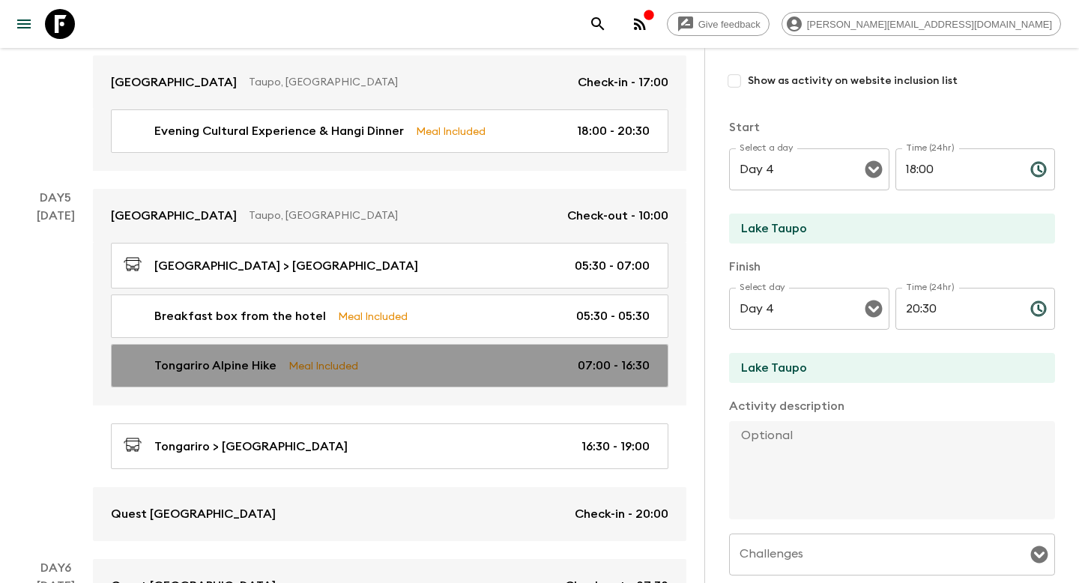
click at [489, 359] on div "Tongariro Alpine Hike Meal Included 07:00 - 16:30" at bounding box center [387, 366] width 526 height 18
type input "Tongariro Alpine Hike"
type input "Tongrario"
type textarea "Lunch on hike"
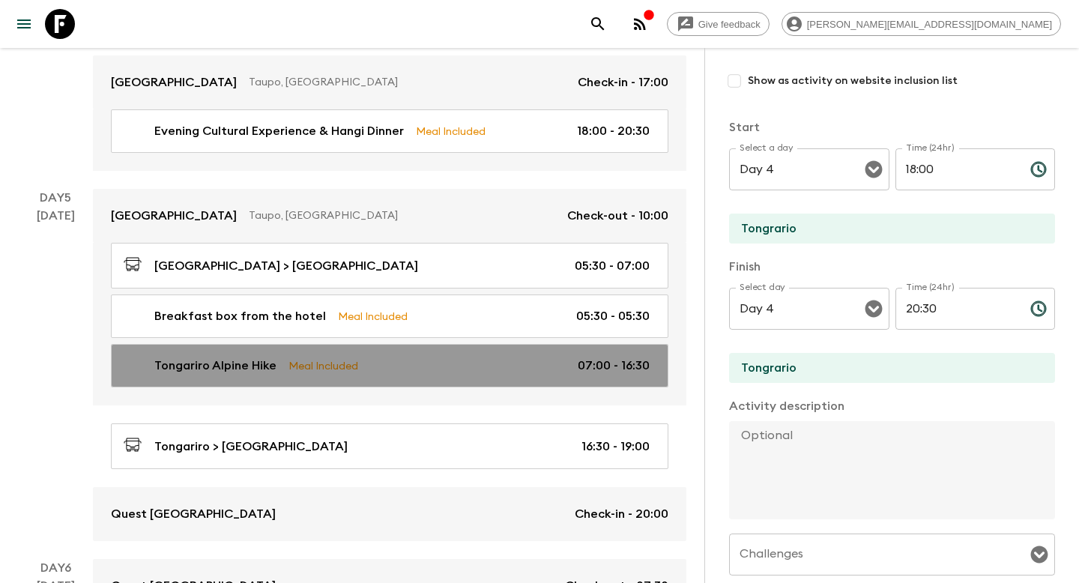
type input "Day 5"
type input "07:00"
type input "Day 5"
type input "16:30"
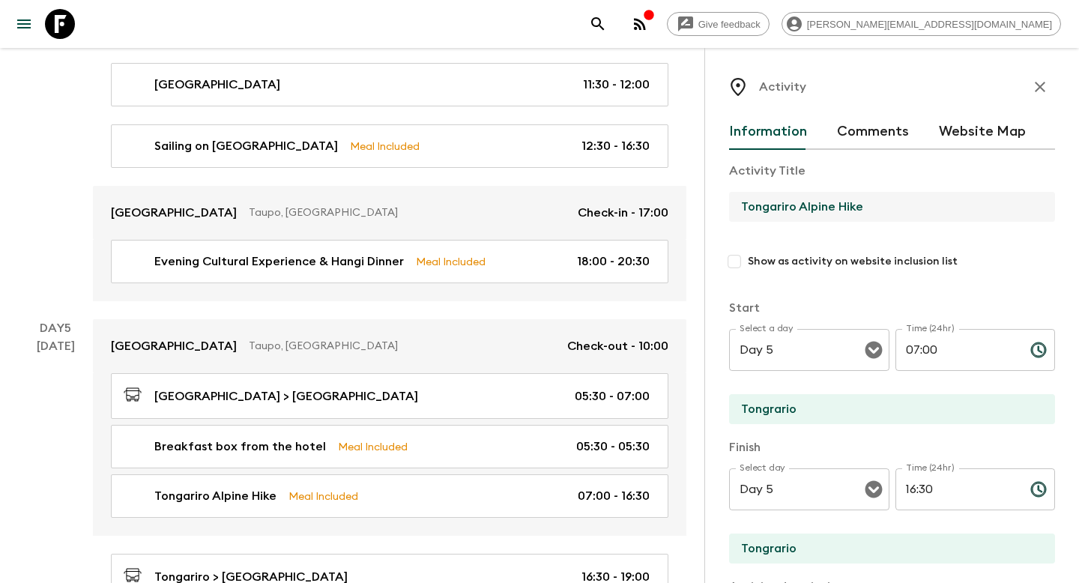
drag, startPoint x: 892, startPoint y: 204, endPoint x: 704, endPoint y: 200, distance: 188.2
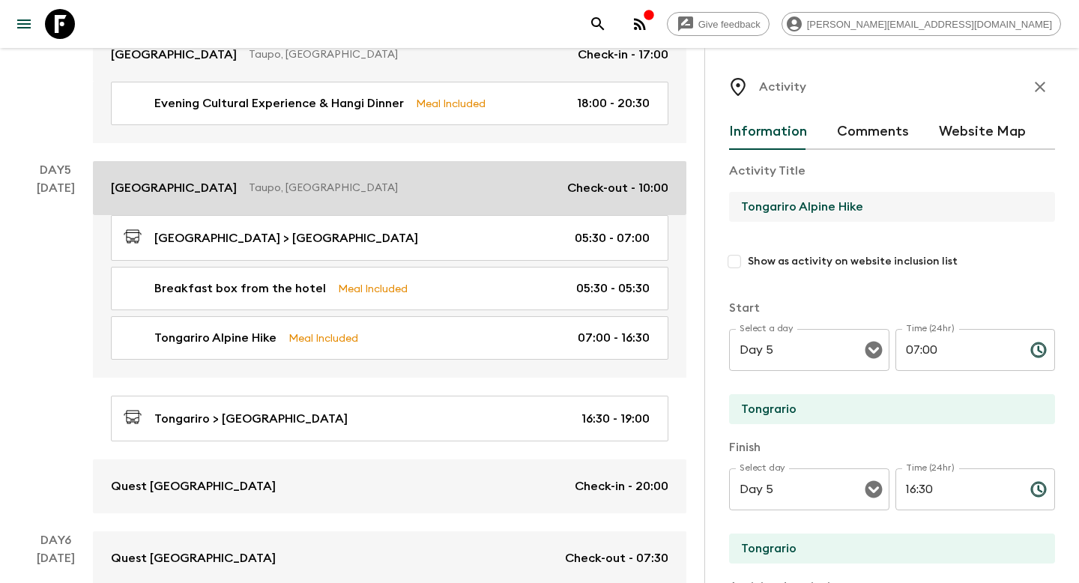
scroll to position [1627, 0]
